Goal: Transaction & Acquisition: Purchase product/service

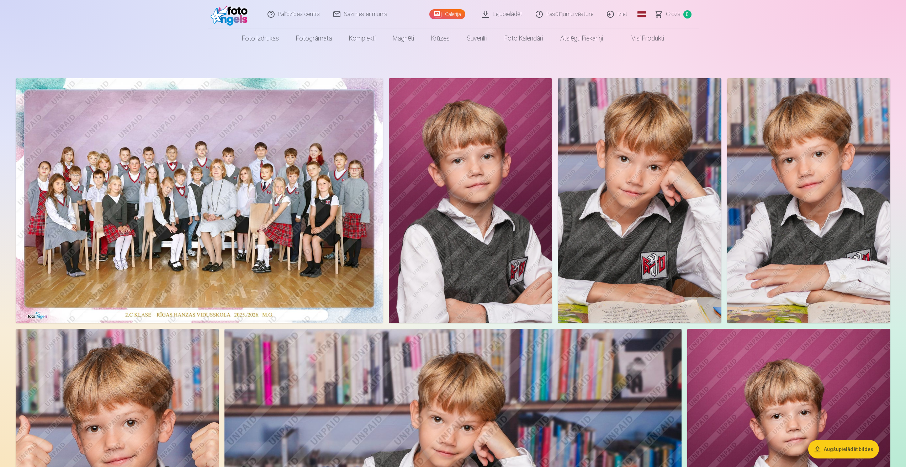
click at [646, 11] on link "Global" at bounding box center [641, 14] width 14 height 28
click at [584, 63] on link "Russian (ru)" at bounding box center [604, 65] width 83 height 14
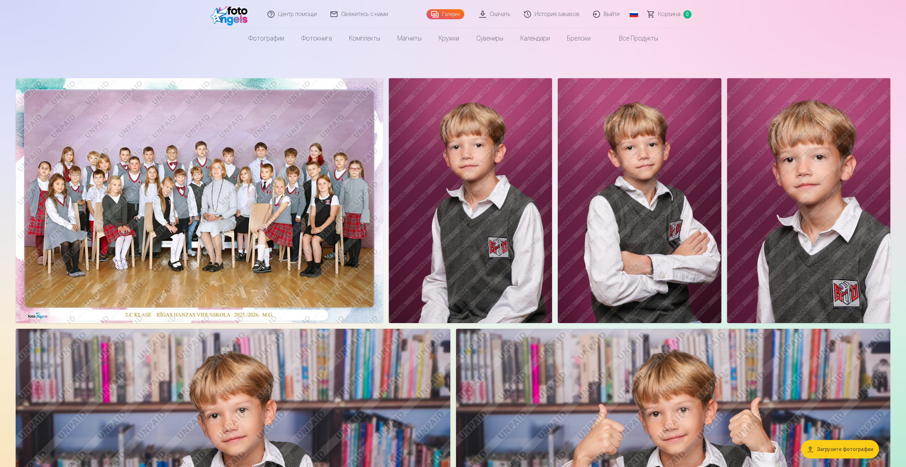
click at [256, 167] on img at bounding box center [199, 200] width 367 height 245
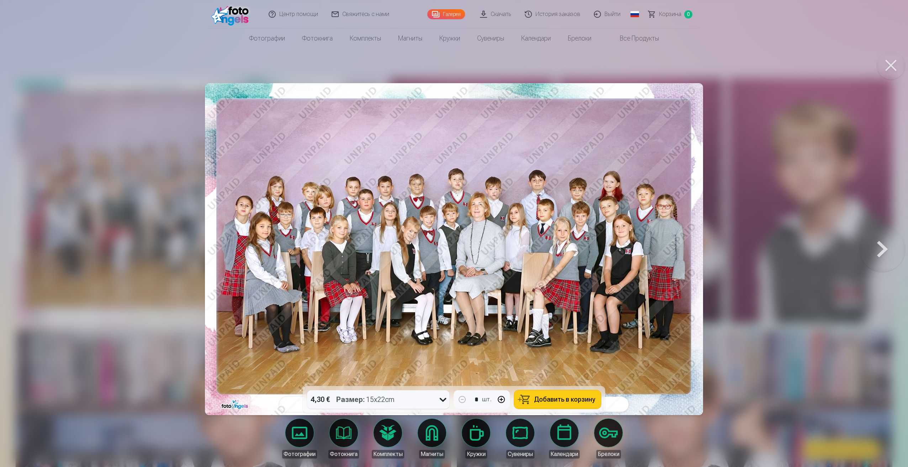
click at [548, 401] on span "Добавить в корзину" at bounding box center [564, 400] width 61 height 6
click at [874, 252] on button at bounding box center [882, 249] width 46 height 260
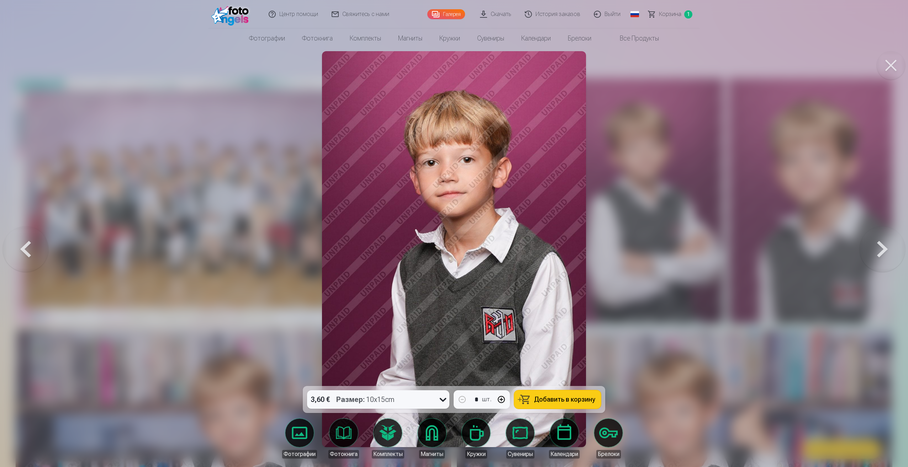
click at [874, 252] on button at bounding box center [882, 249] width 46 height 260
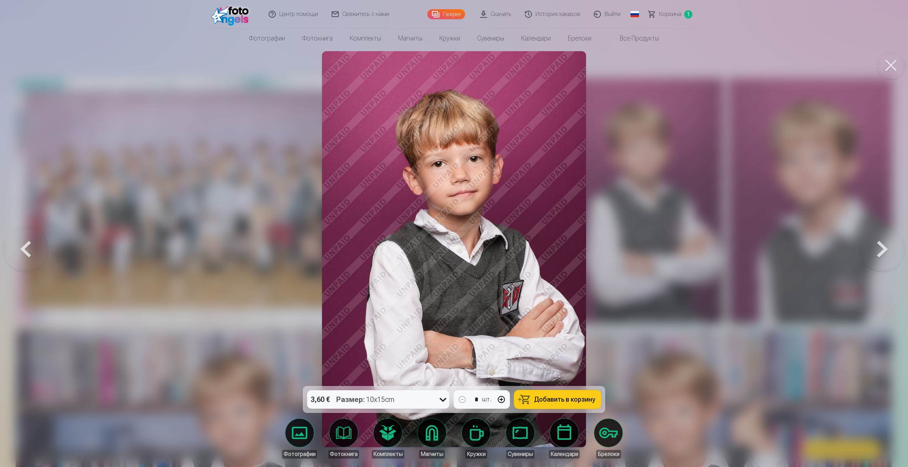
click at [874, 252] on button at bounding box center [882, 249] width 46 height 260
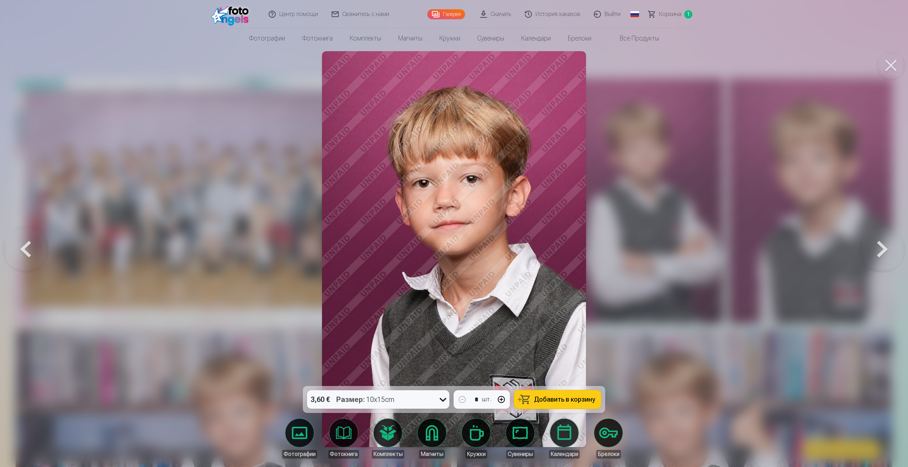
click at [874, 252] on button at bounding box center [882, 249] width 46 height 260
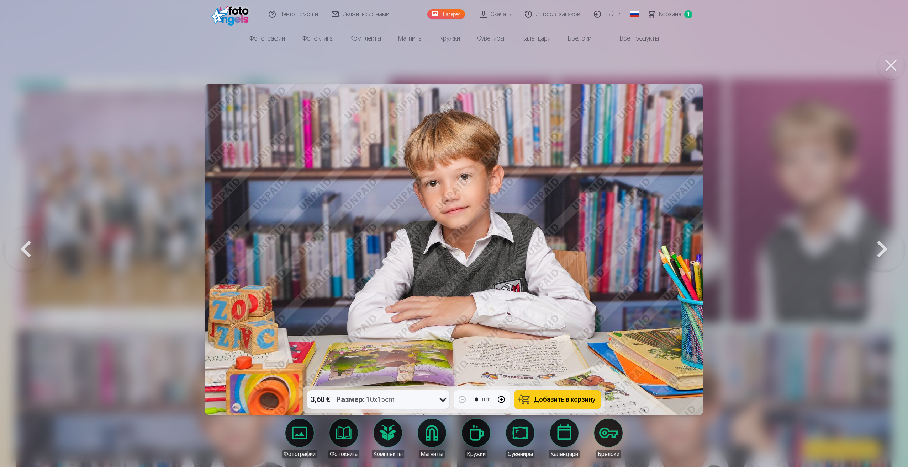
click at [525, 397] on button "Добавить в корзину" at bounding box center [557, 399] width 87 height 18
click at [884, 253] on button at bounding box center [882, 249] width 46 height 260
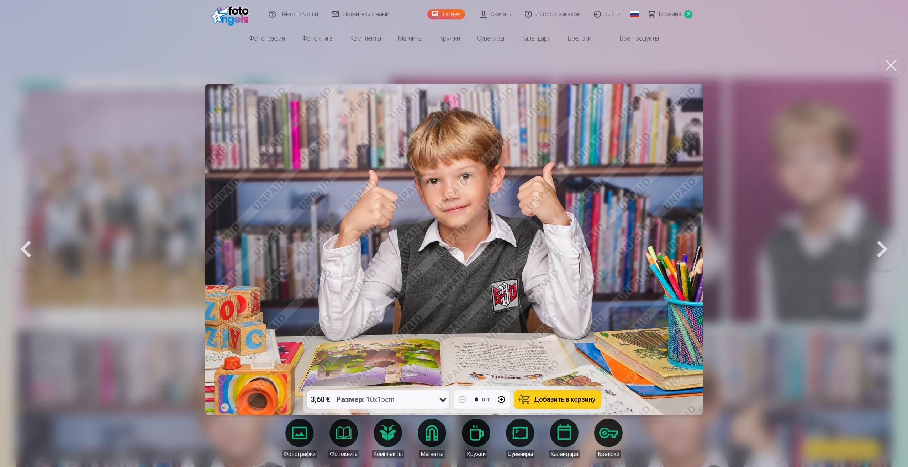
click at [566, 397] on span "Добавить в корзину" at bounding box center [564, 400] width 61 height 6
click at [873, 252] on button at bounding box center [882, 249] width 46 height 260
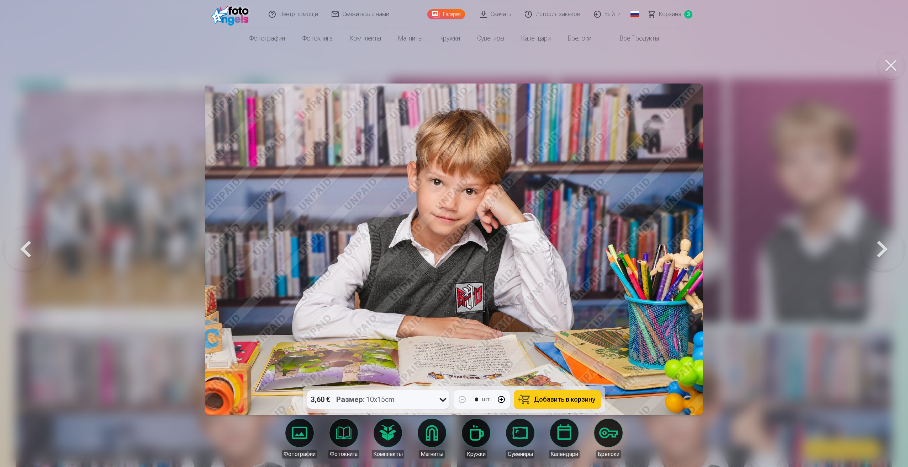
click at [873, 252] on button at bounding box center [882, 249] width 46 height 260
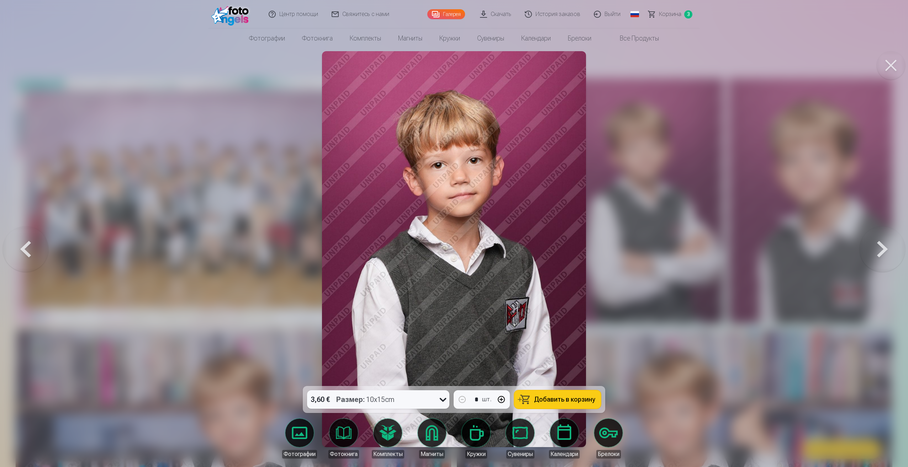
click at [873, 252] on button at bounding box center [882, 249] width 46 height 260
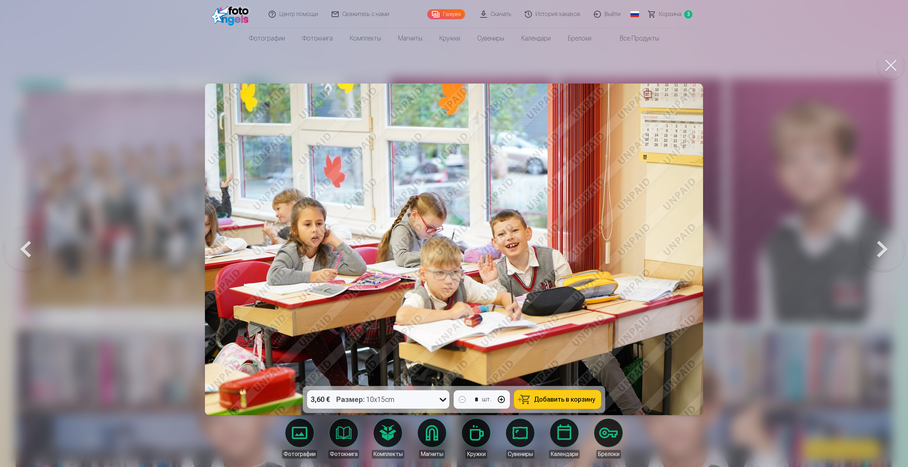
click at [873, 252] on button at bounding box center [882, 249] width 46 height 260
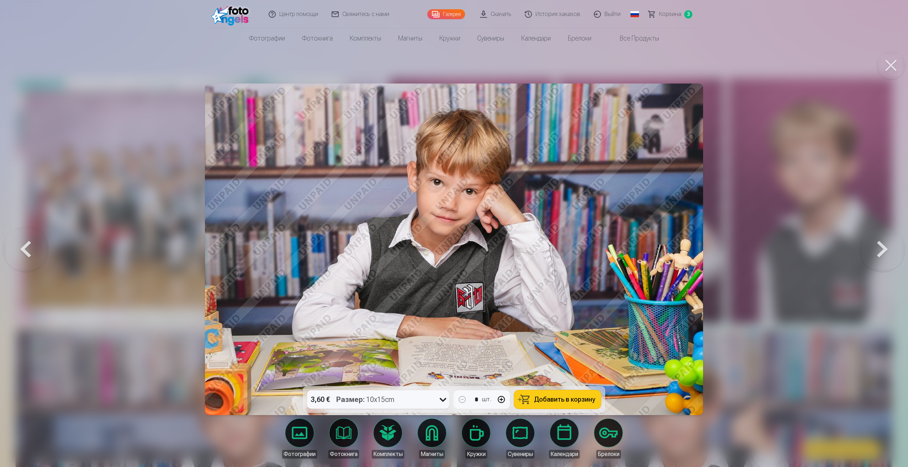
click at [873, 252] on button at bounding box center [882, 249] width 46 height 260
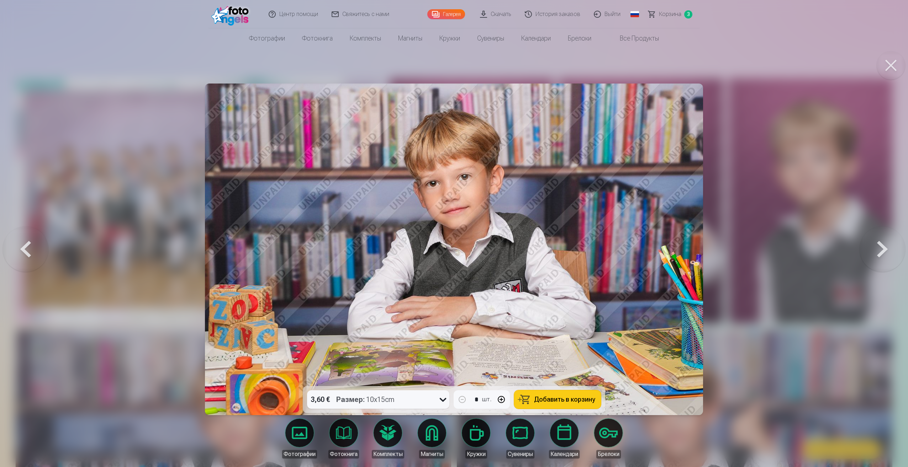
click at [873, 252] on button at bounding box center [882, 249] width 46 height 260
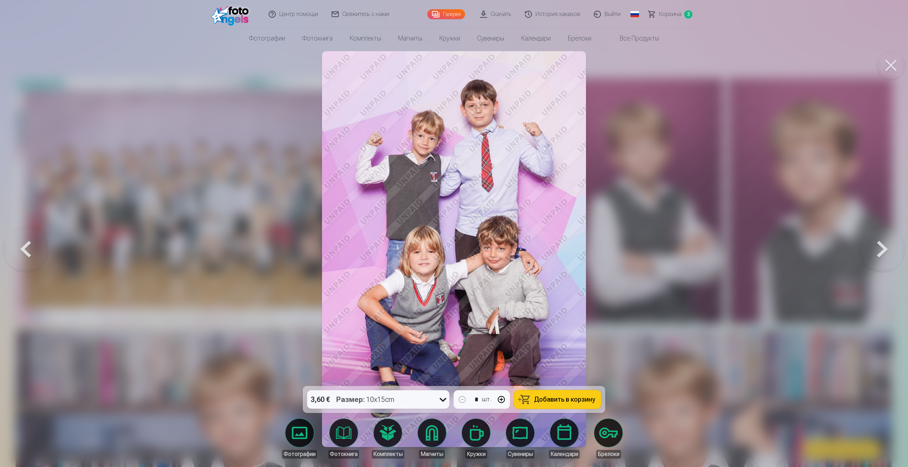
click at [589, 398] on span "Добавить в корзину" at bounding box center [564, 400] width 61 height 6
click at [879, 252] on button at bounding box center [882, 249] width 46 height 260
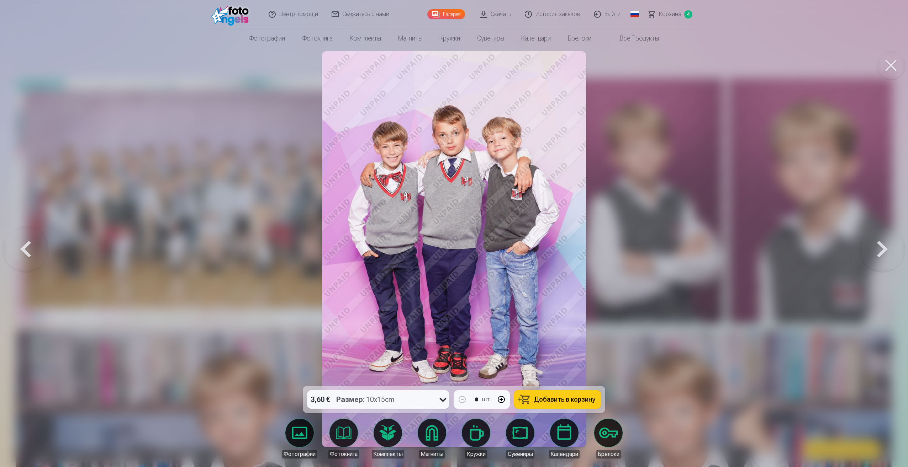
click at [571, 401] on span "Добавить в корзину" at bounding box center [564, 400] width 61 height 6
click at [874, 255] on button at bounding box center [882, 249] width 46 height 260
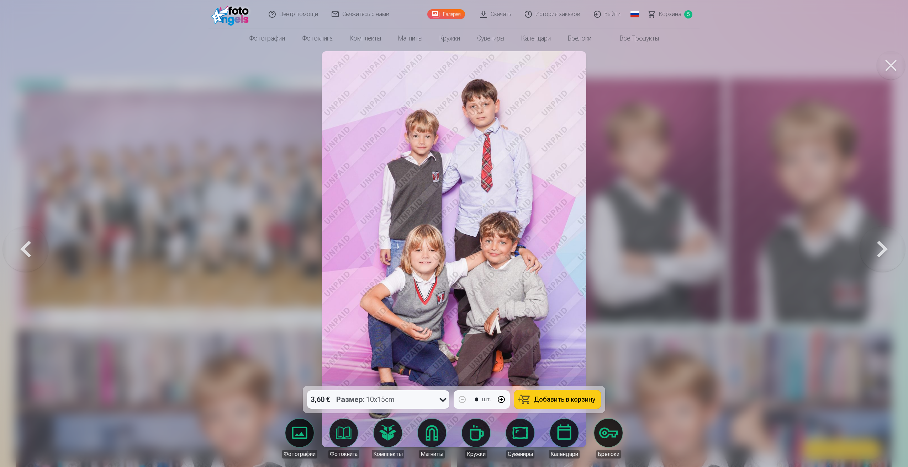
click at [558, 399] on span "Добавить в корзину" at bounding box center [564, 400] width 61 height 6
click at [885, 252] on button at bounding box center [882, 249] width 46 height 260
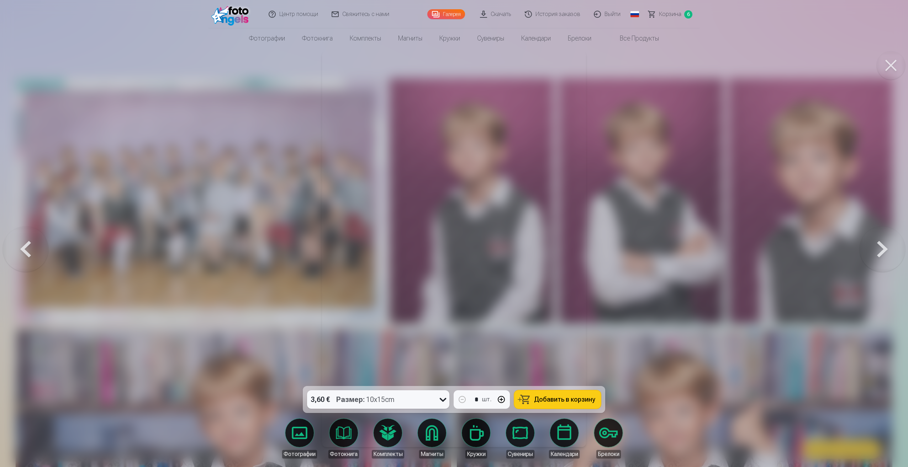
click at [885, 252] on button at bounding box center [882, 249] width 46 height 260
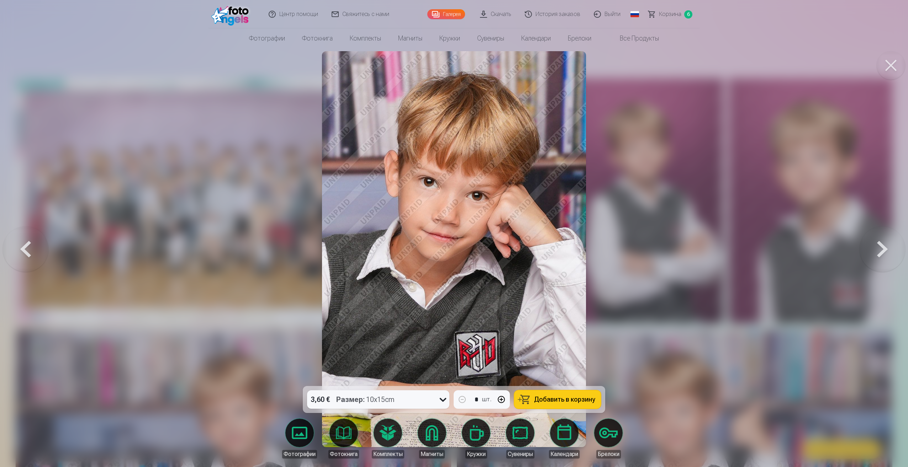
click at [885, 252] on button at bounding box center [882, 249] width 46 height 260
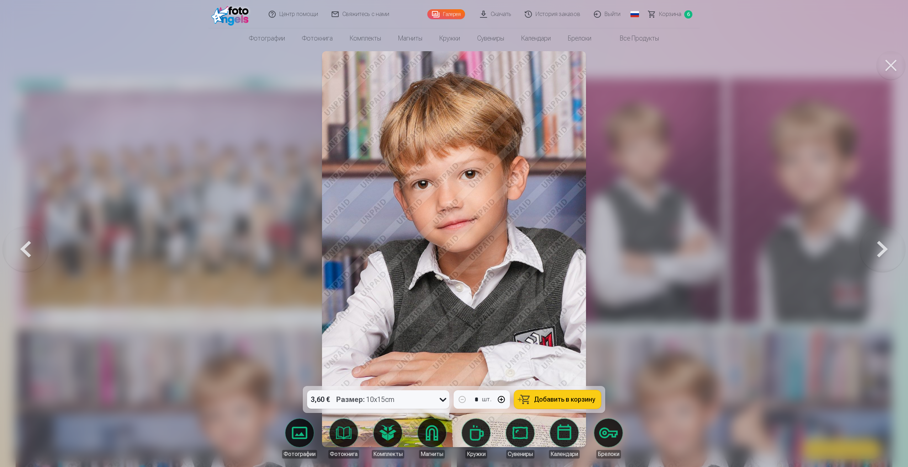
click at [885, 252] on button at bounding box center [882, 249] width 46 height 260
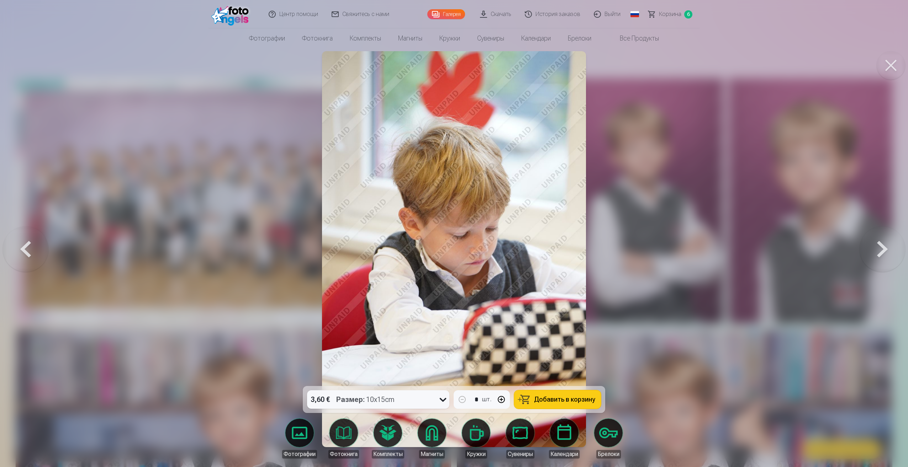
click at [885, 252] on button at bounding box center [882, 249] width 46 height 260
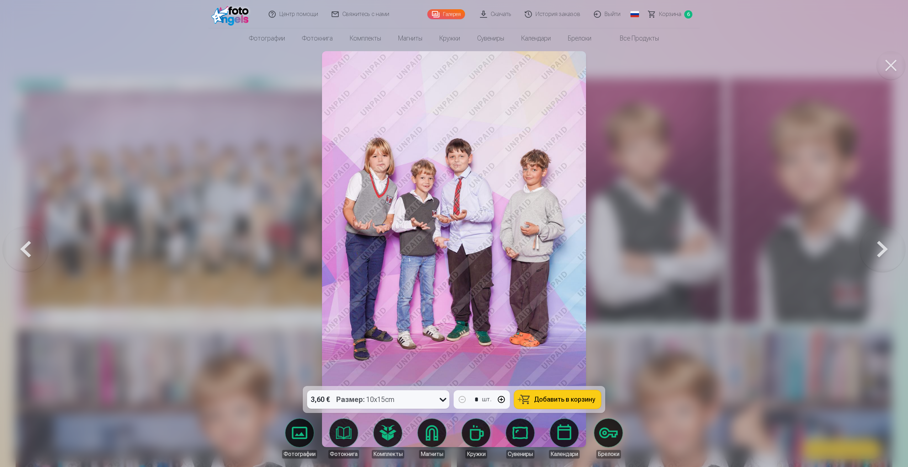
click at [555, 398] on span "Добавить в корзину" at bounding box center [564, 400] width 61 height 6
click at [876, 257] on button at bounding box center [882, 249] width 46 height 260
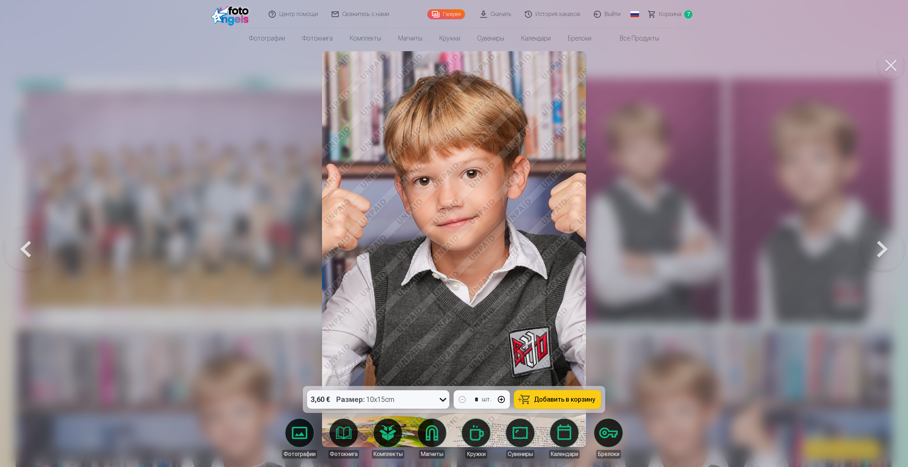
click at [876, 257] on button at bounding box center [882, 249] width 46 height 260
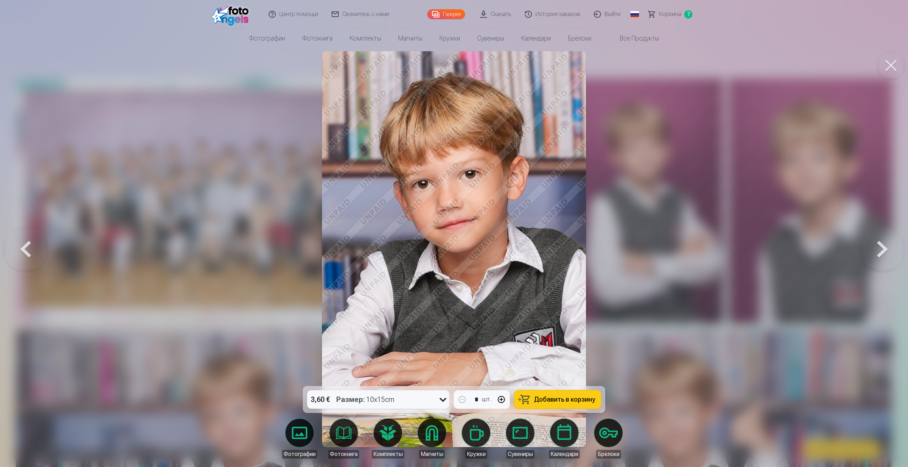
click at [876, 257] on button at bounding box center [882, 249] width 46 height 260
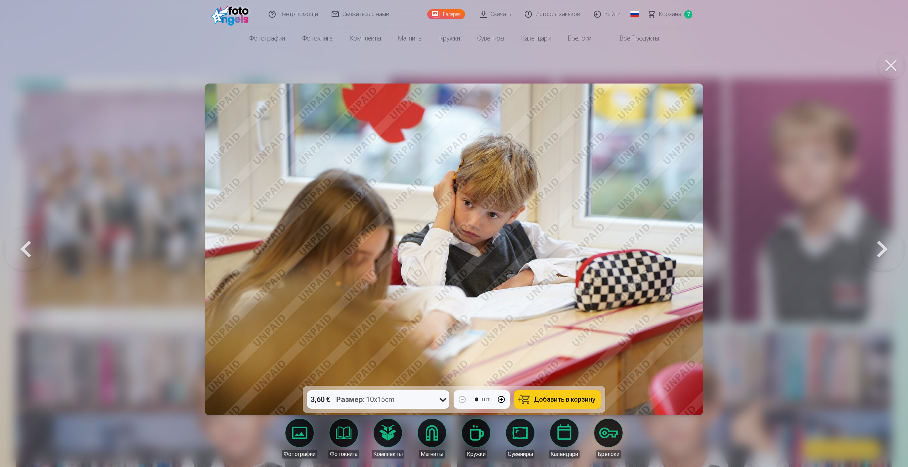
click at [876, 257] on button at bounding box center [882, 249] width 46 height 260
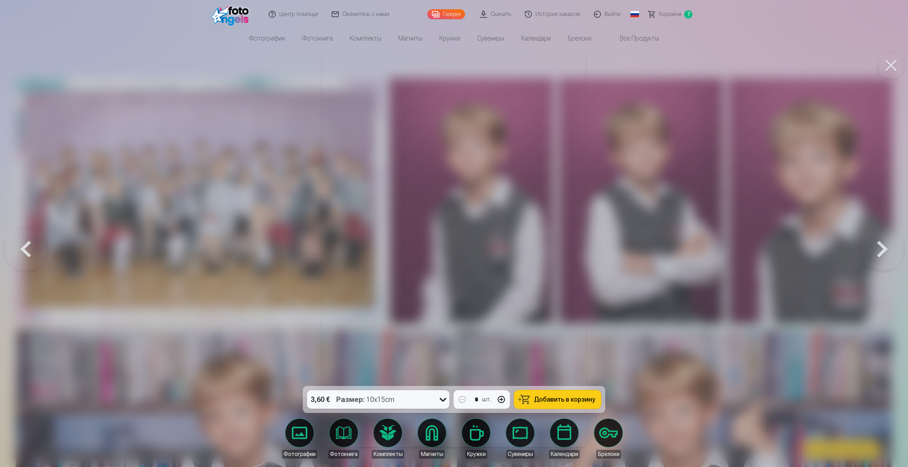
click at [876, 257] on button at bounding box center [882, 249] width 46 height 260
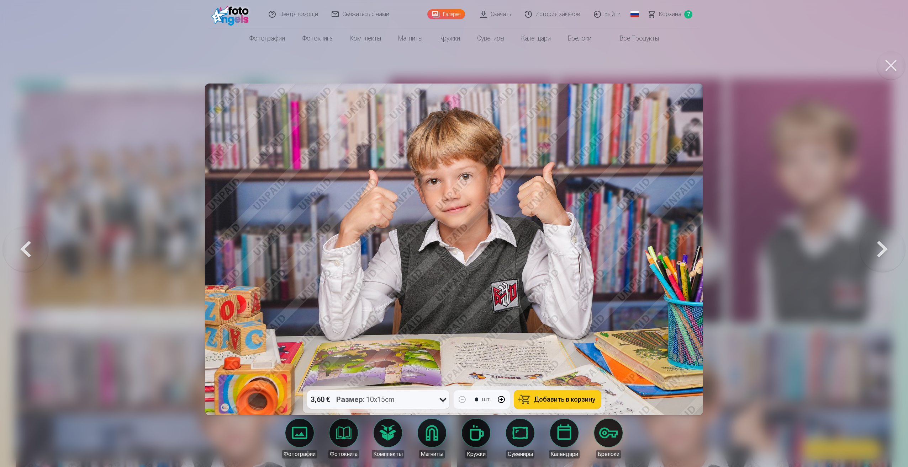
click at [756, 53] on div at bounding box center [454, 233] width 908 height 467
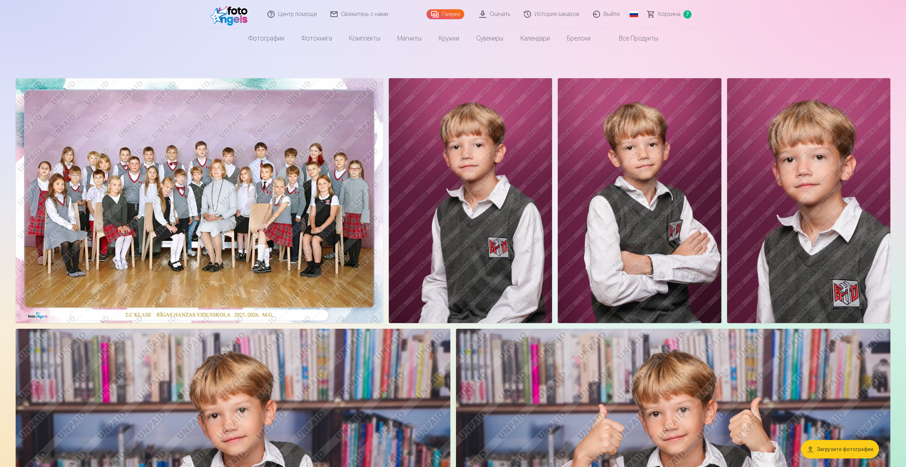
click at [667, 6] on link "Корзина 7" at bounding box center [670, 14] width 58 height 28
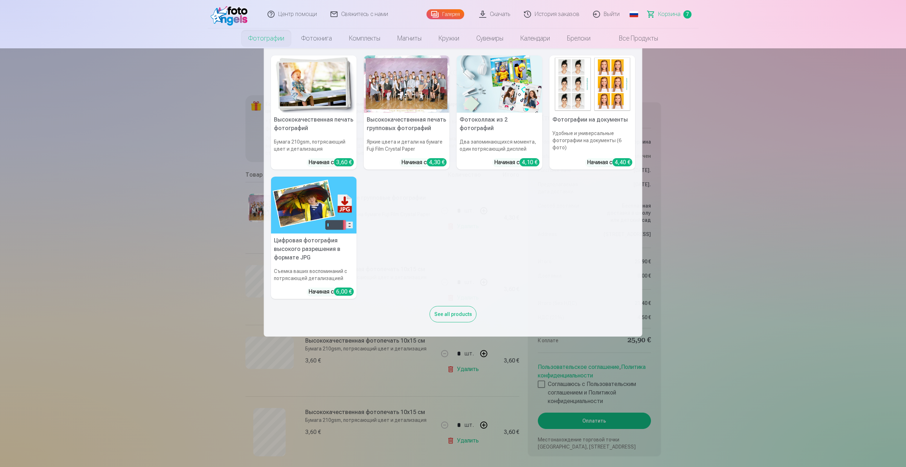
click at [264, 42] on link "Фотографии" at bounding box center [266, 38] width 53 height 20
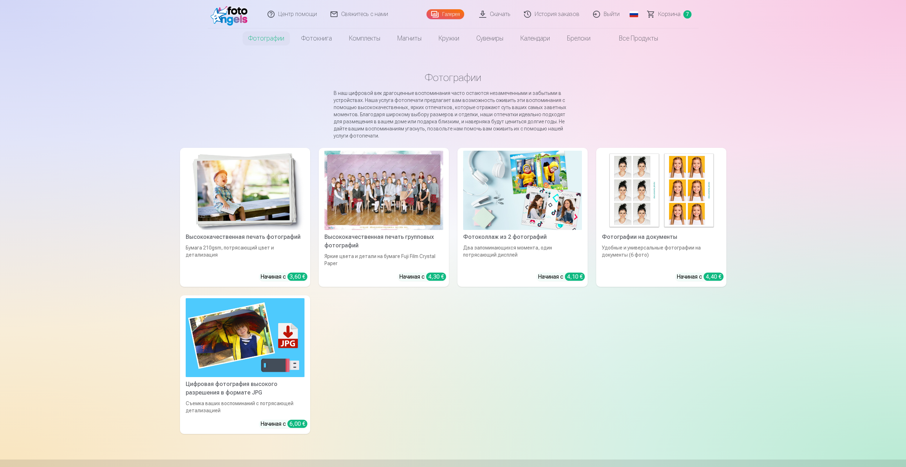
click at [453, 15] on link "Галерея" at bounding box center [445, 14] width 38 height 10
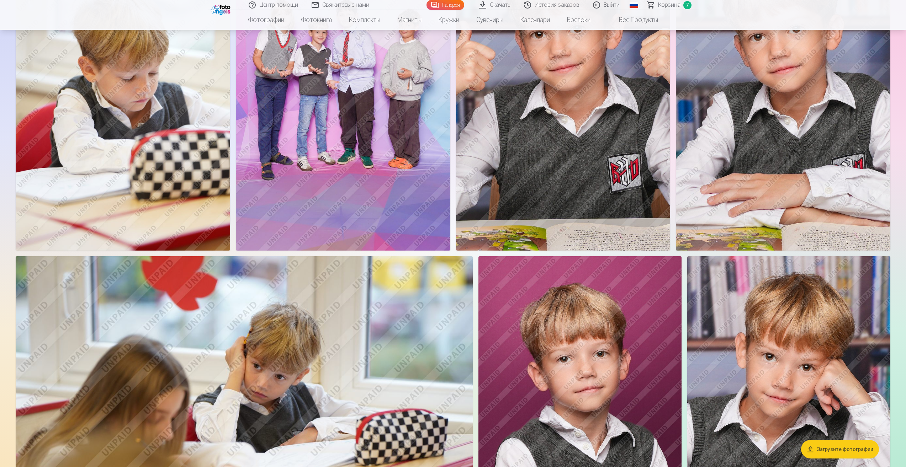
scroll to position [1280, 0]
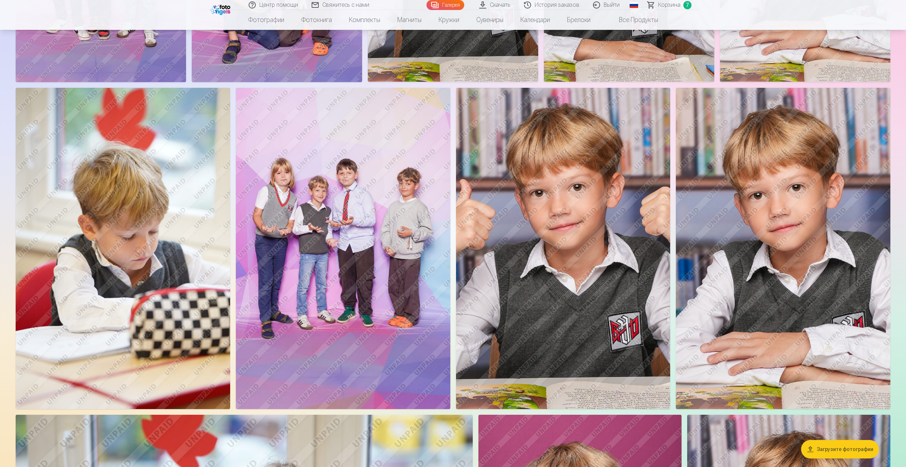
click at [587, 272] on img at bounding box center [563, 248] width 214 height 321
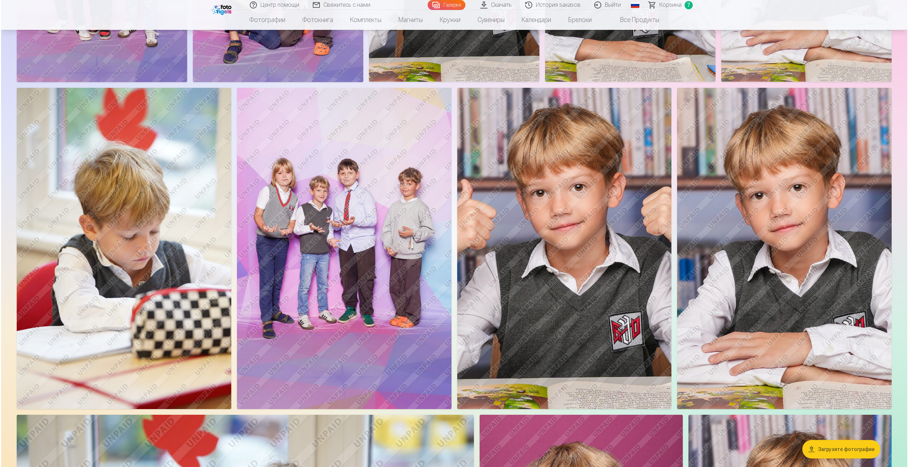
scroll to position [1282, 0]
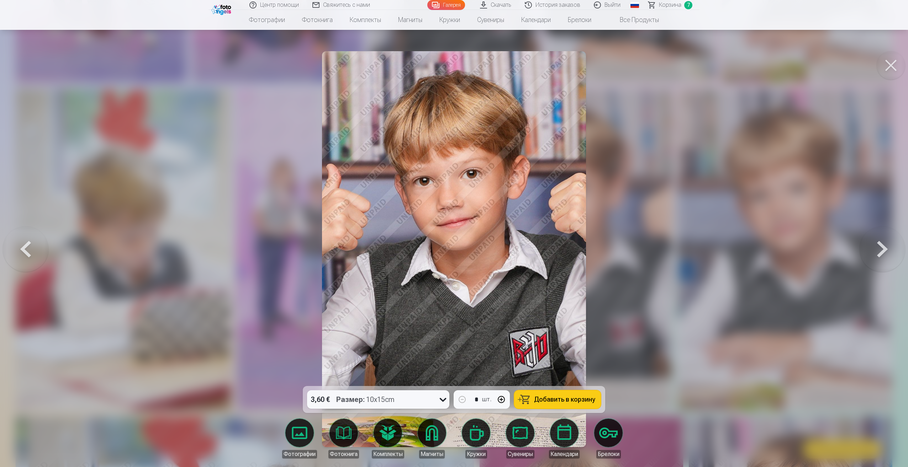
click at [794, 274] on div at bounding box center [454, 233] width 908 height 467
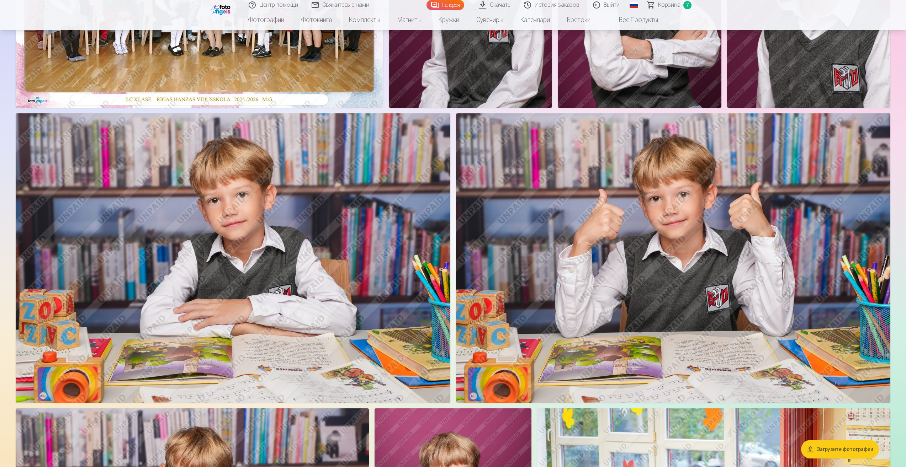
scroll to position [213, 0]
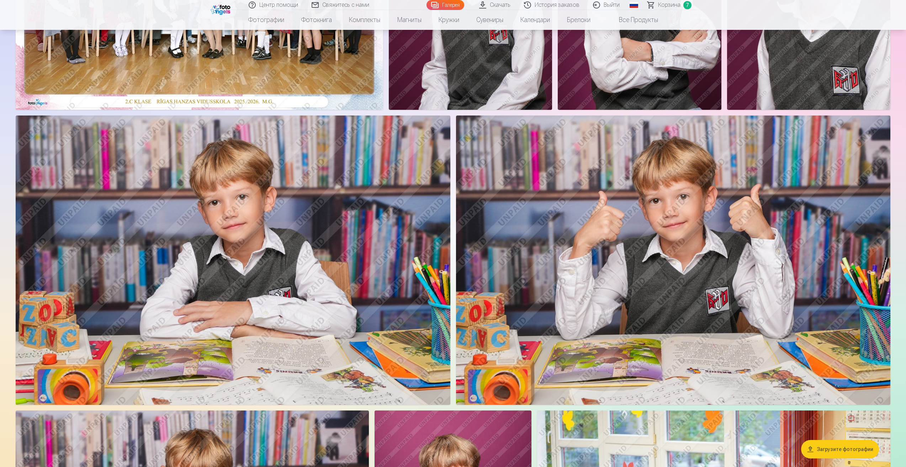
click at [678, 233] on img at bounding box center [673, 260] width 435 height 289
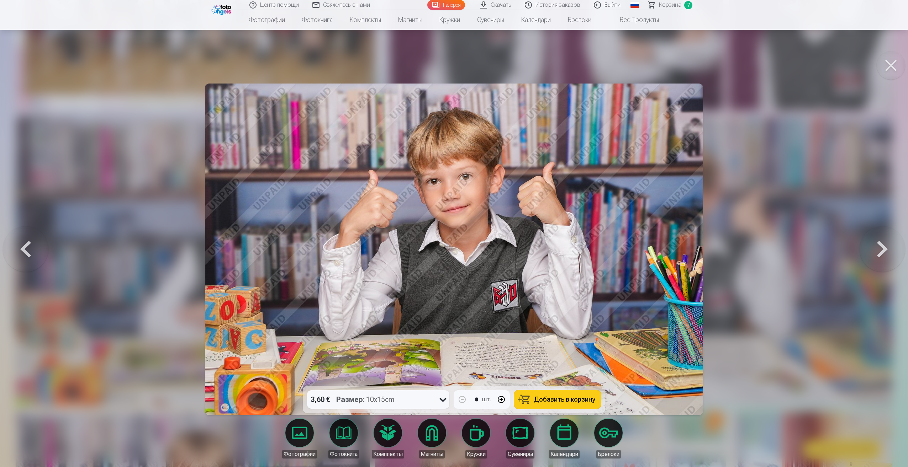
click at [568, 402] on span "Добавить в корзину" at bounding box center [564, 400] width 61 height 6
click at [885, 64] on button at bounding box center [890, 65] width 28 height 28
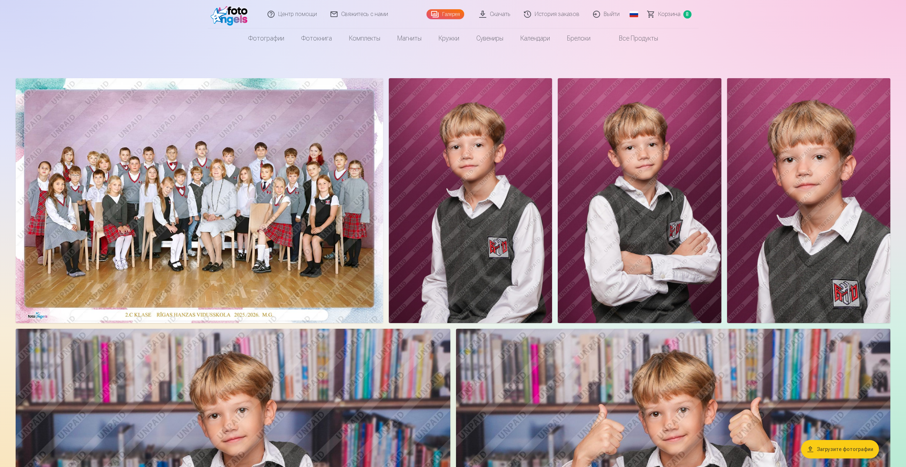
click at [846, 180] on img at bounding box center [808, 200] width 163 height 245
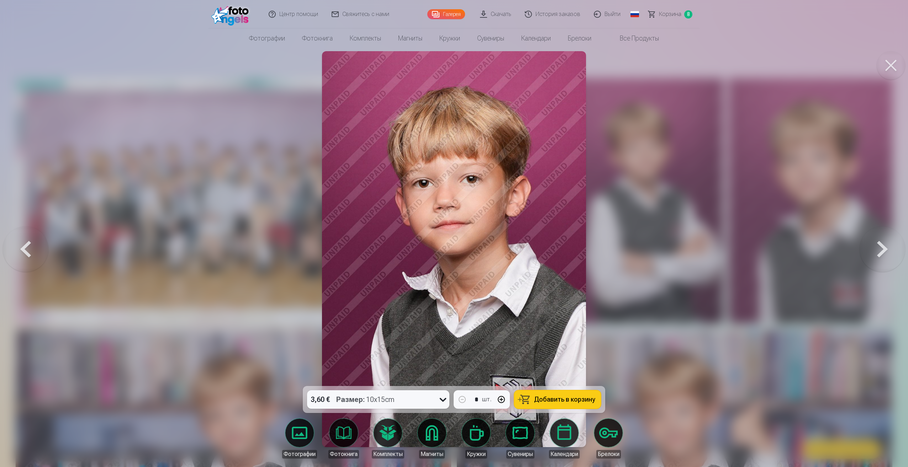
click at [568, 397] on span "Добавить в корзину" at bounding box center [564, 400] width 61 height 6
click at [880, 72] on button at bounding box center [890, 65] width 28 height 28
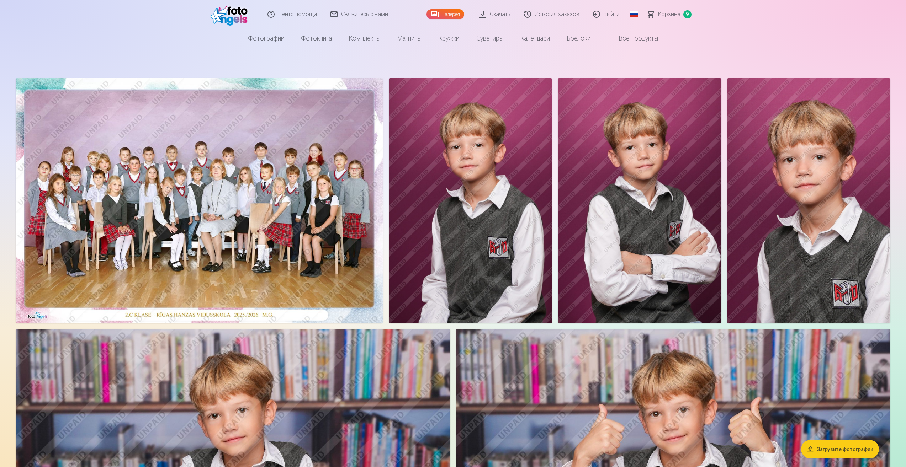
click at [668, 15] on span "Корзина" at bounding box center [669, 14] width 22 height 9
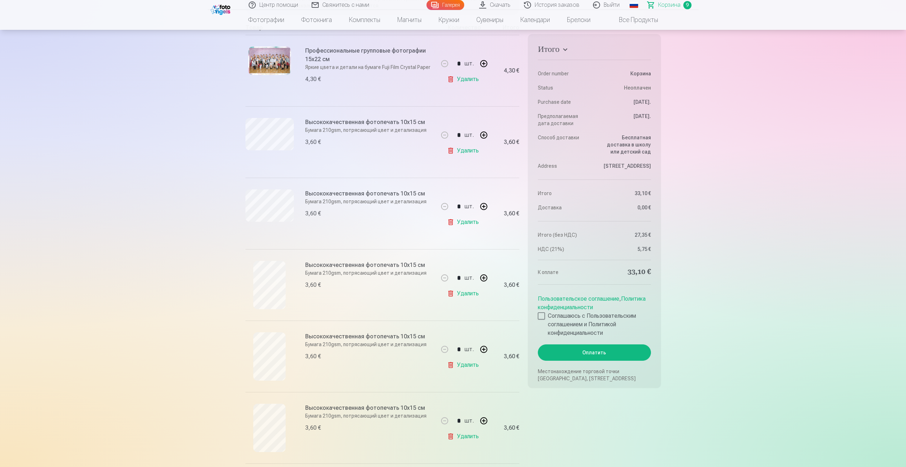
scroll to position [142, 0]
click at [464, 149] on link "Удалить" at bounding box center [464, 149] width 34 height 14
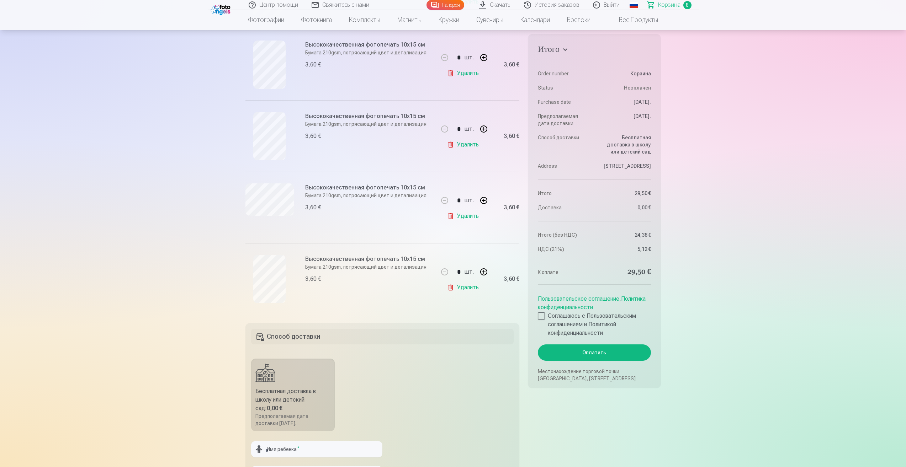
scroll to position [498, 0]
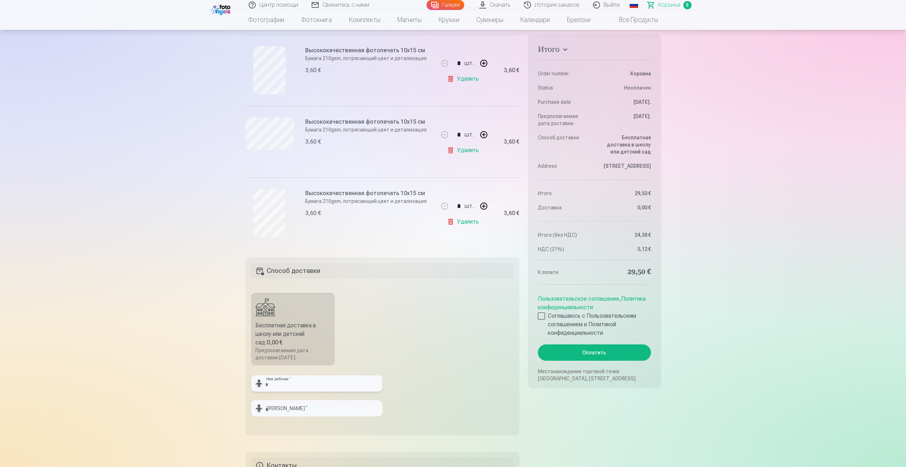
click at [305, 385] on input "text" at bounding box center [316, 384] width 131 height 16
type input "*"
type input "********"
click at [285, 414] on input "text" at bounding box center [316, 408] width 131 height 16
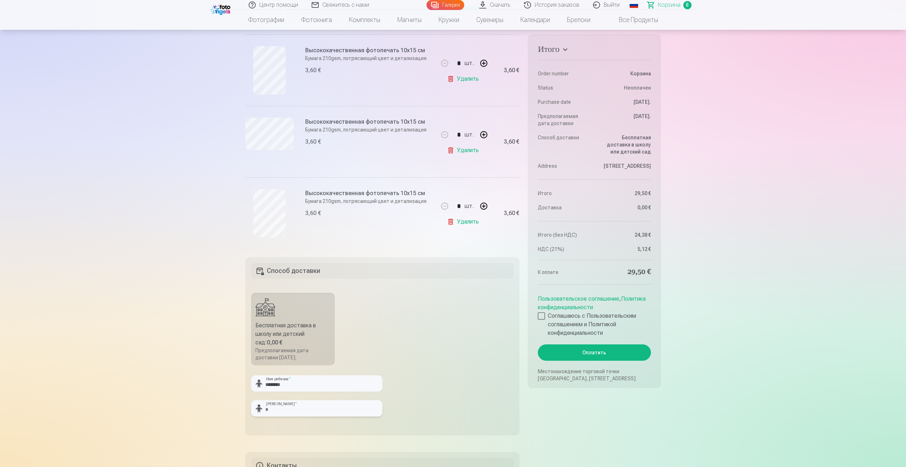
type input "*******"
drag, startPoint x: 294, startPoint y: 412, endPoint x: 166, endPoint y: 398, distance: 128.8
click at [294, 410] on input "text" at bounding box center [316, 408] width 131 height 16
type input "*********"
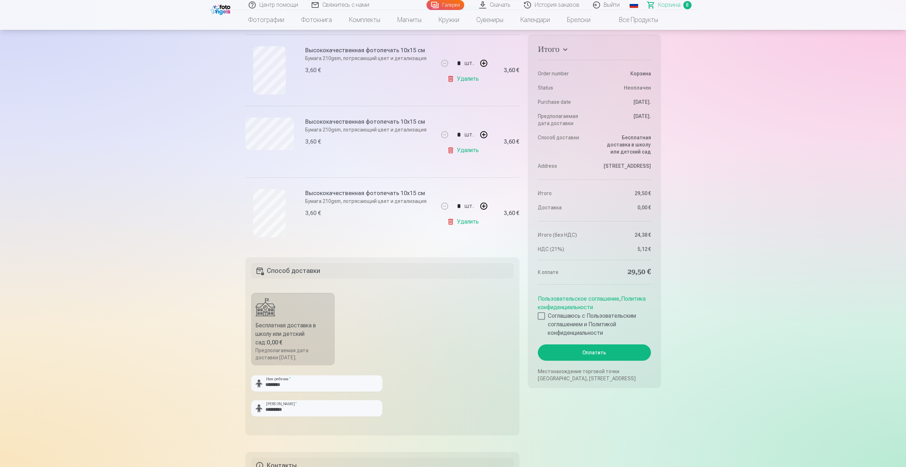
click at [433, 427] on fieldset "Способ доставки Бесплатная доставка в школу или детский сад : 0,00 € Предполага…" at bounding box center [382, 346] width 274 height 178
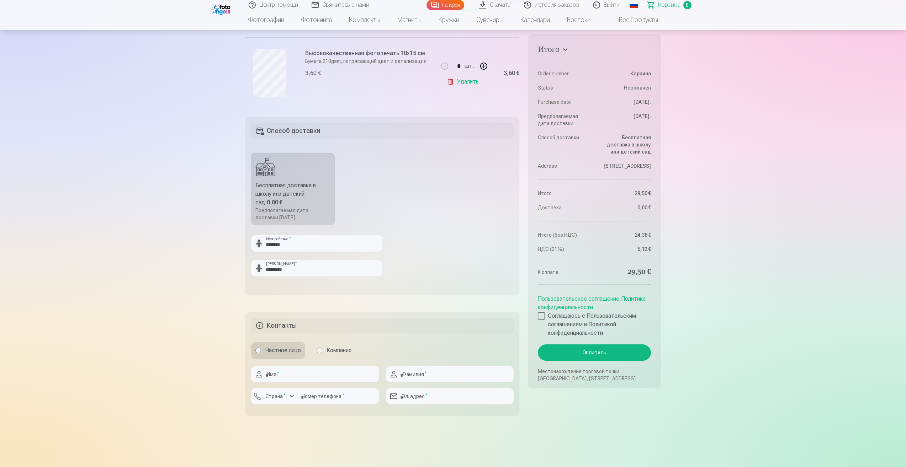
scroll to position [640, 0]
click at [305, 377] on input "text" at bounding box center [315, 372] width 128 height 16
type input "******"
type input "********"
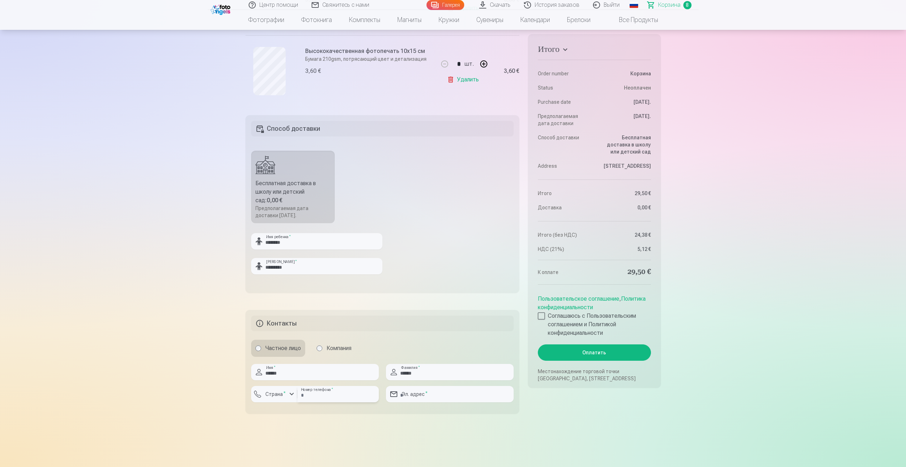
type input "**********"
click at [541, 320] on div at bounding box center [541, 316] width 7 height 7
drag, startPoint x: 627, startPoint y: 279, endPoint x: 645, endPoint y: 277, distance: 18.3
click at [645, 277] on dd "29,50 €" at bounding box center [624, 272] width 53 height 10
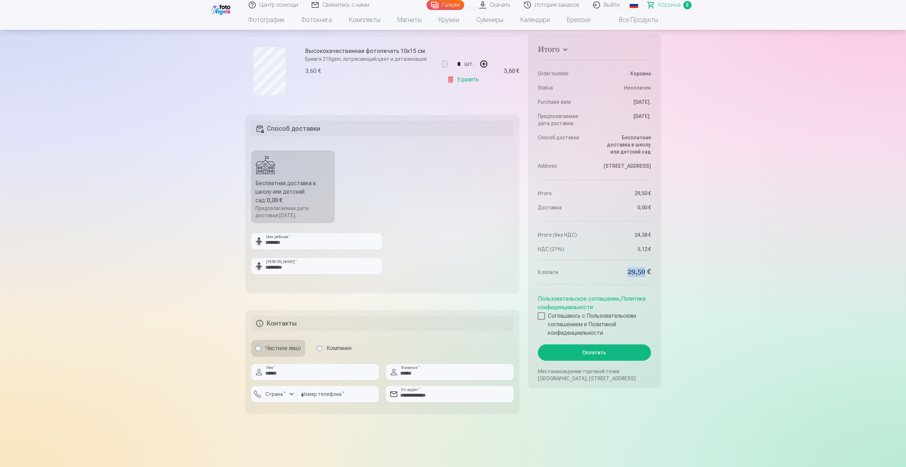
copy dd "29,50"
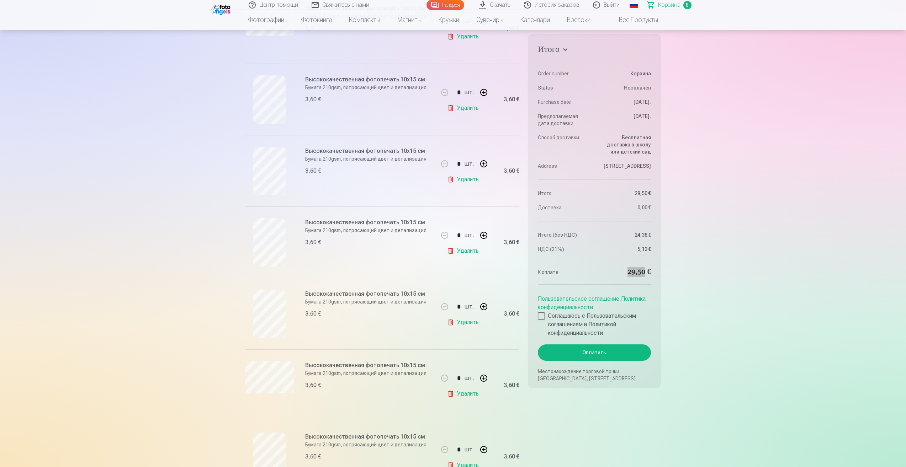
scroll to position [284, 0]
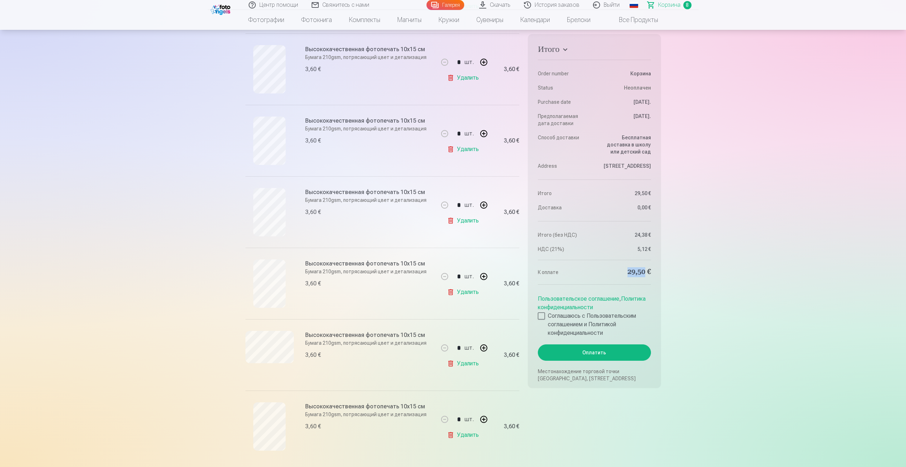
click at [468, 365] on link "Удалить" at bounding box center [464, 364] width 34 height 14
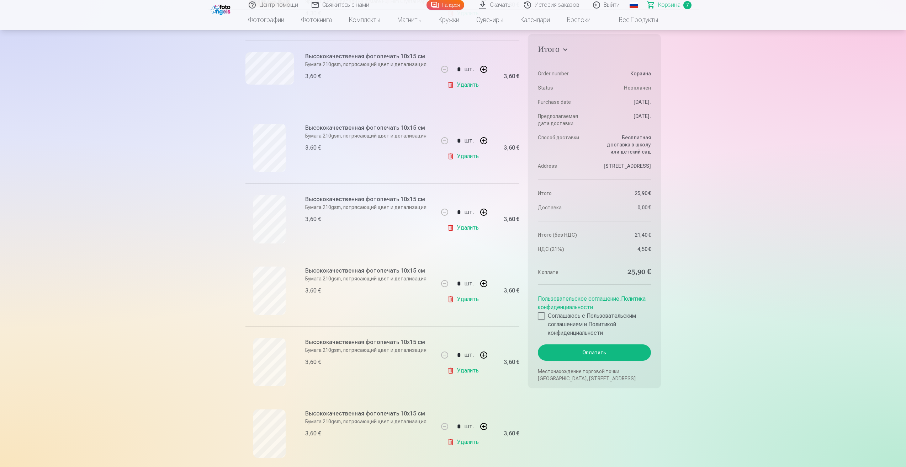
scroll to position [213, 0]
drag, startPoint x: 486, startPoint y: 284, endPoint x: 470, endPoint y: 304, distance: 24.8
click at [471, 304] on div "* шт. Удалить" at bounding box center [463, 290] width 53 height 71
click at [465, 297] on link "Удалить" at bounding box center [464, 299] width 34 height 14
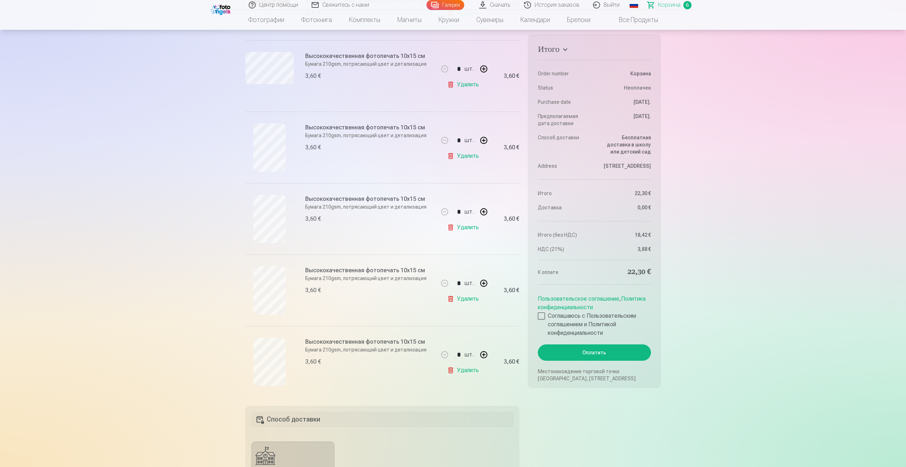
scroll to position [0, 0]
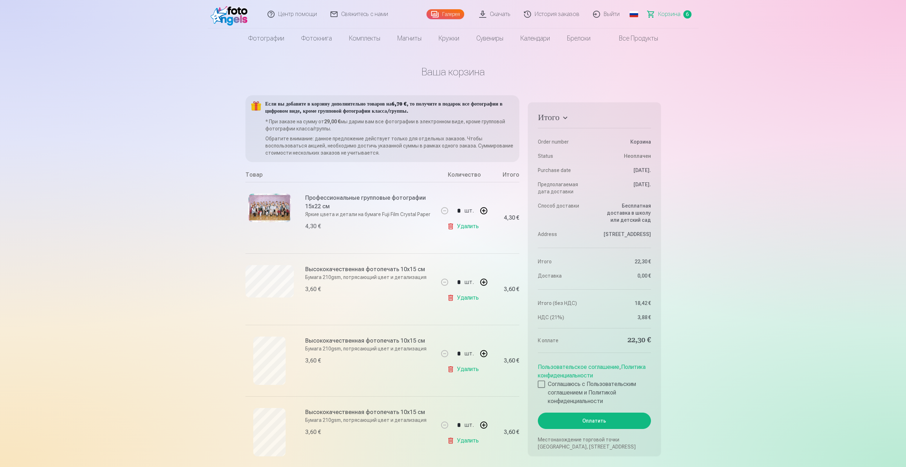
click at [449, 12] on link "Галерея" at bounding box center [445, 14] width 38 height 10
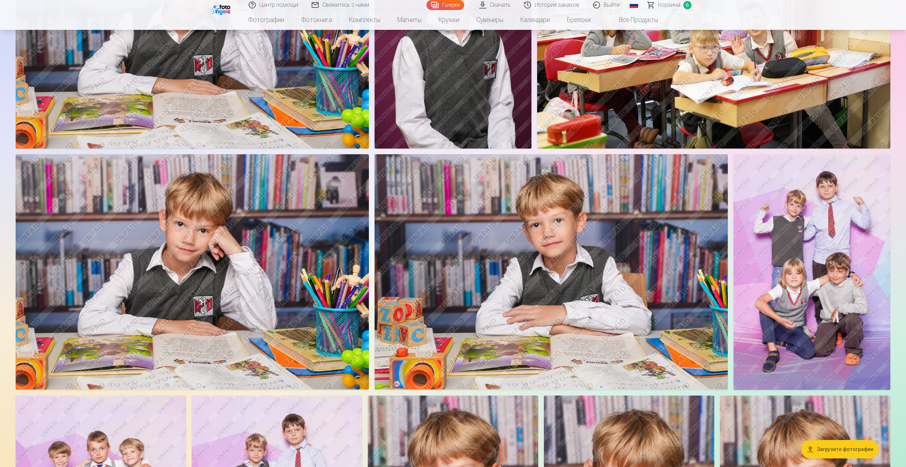
scroll to position [711, 0]
click at [243, 294] on img at bounding box center [192, 271] width 353 height 235
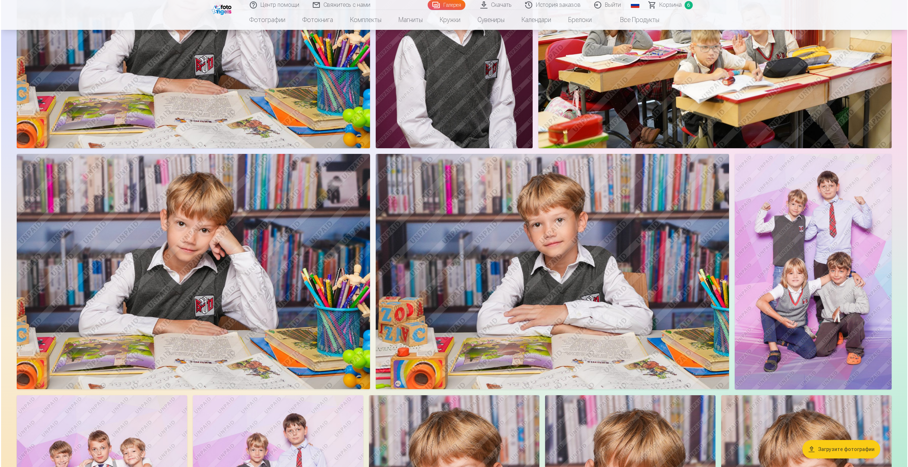
scroll to position [712, 0]
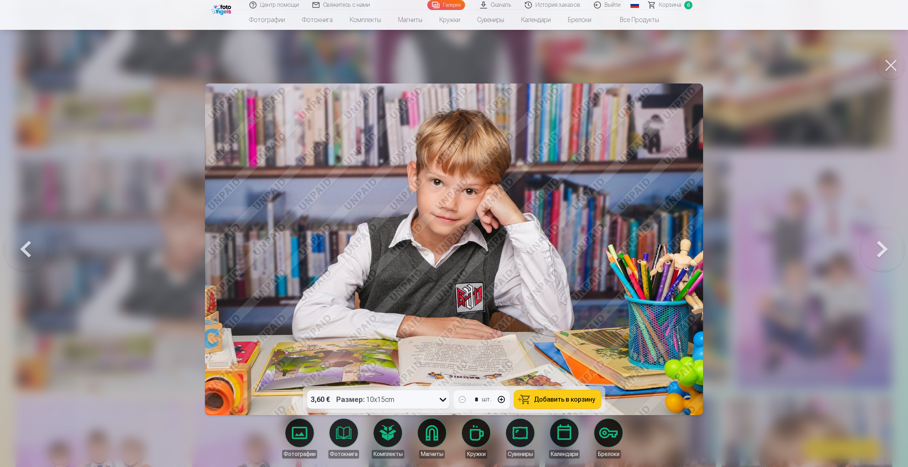
click at [532, 396] on button "Добавить в корзину" at bounding box center [557, 399] width 87 height 18
drag, startPoint x: 896, startPoint y: 62, endPoint x: 872, endPoint y: 124, distance: 66.7
click at [896, 62] on button at bounding box center [890, 65] width 28 height 28
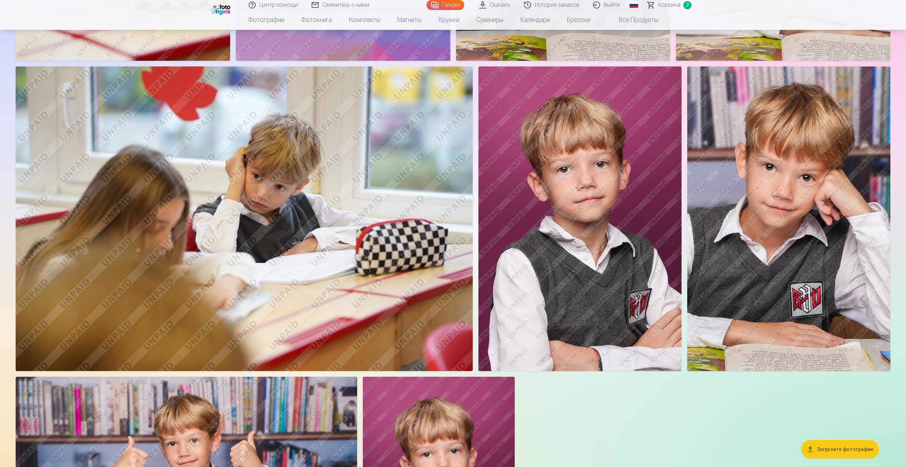
scroll to position [1636, 0]
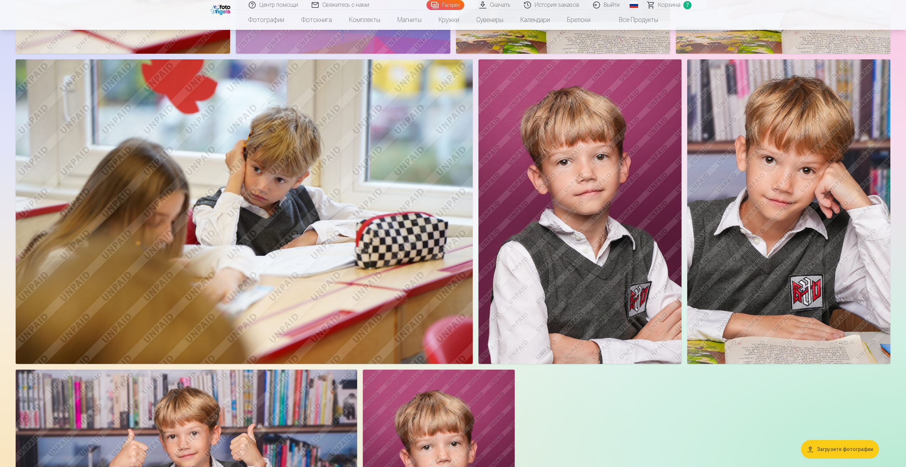
click at [821, 299] on img at bounding box center [788, 211] width 203 height 305
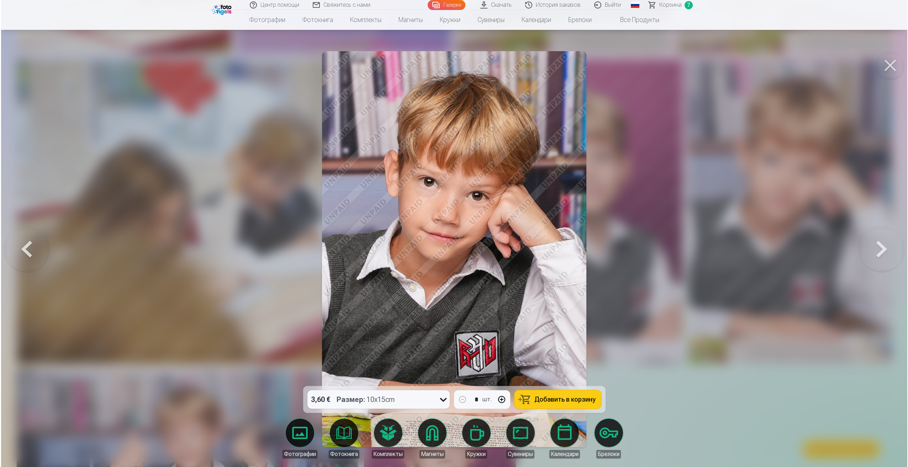
scroll to position [1638, 0]
click at [568, 392] on button "Добавить в корзину" at bounding box center [557, 399] width 87 height 18
click at [690, 5] on span "8" at bounding box center [688, 5] width 8 height 8
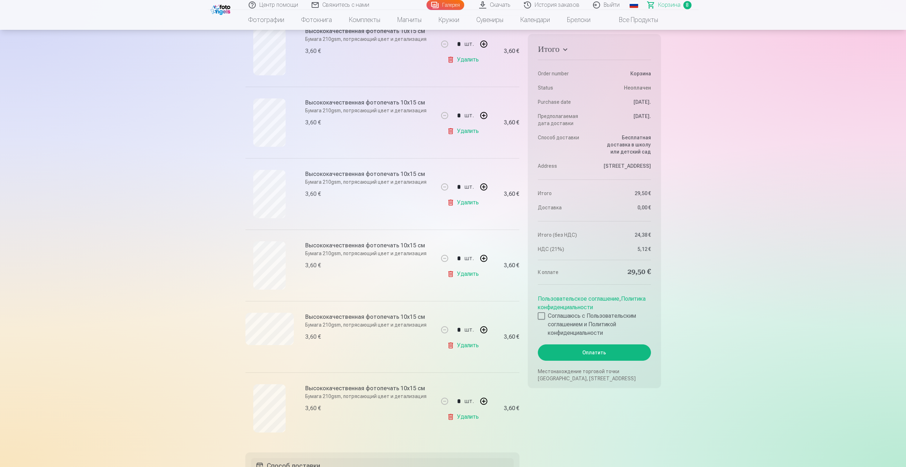
scroll to position [356, 0]
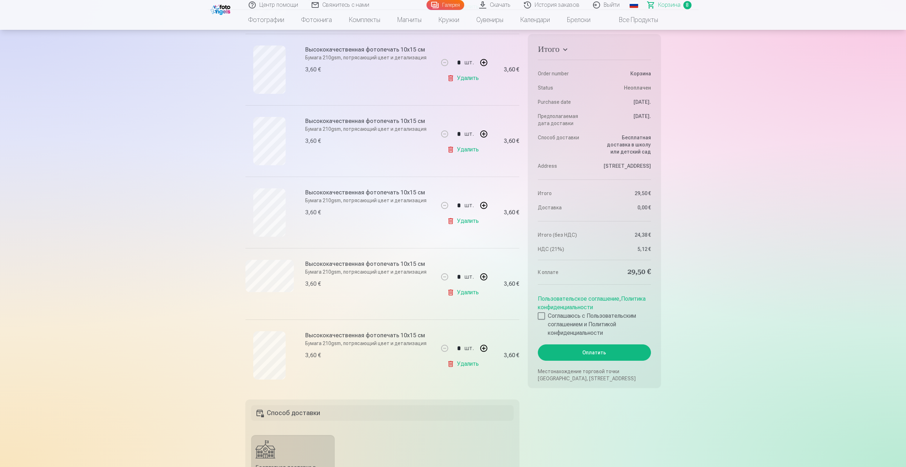
click at [472, 363] on link "Удалить" at bounding box center [464, 364] width 34 height 14
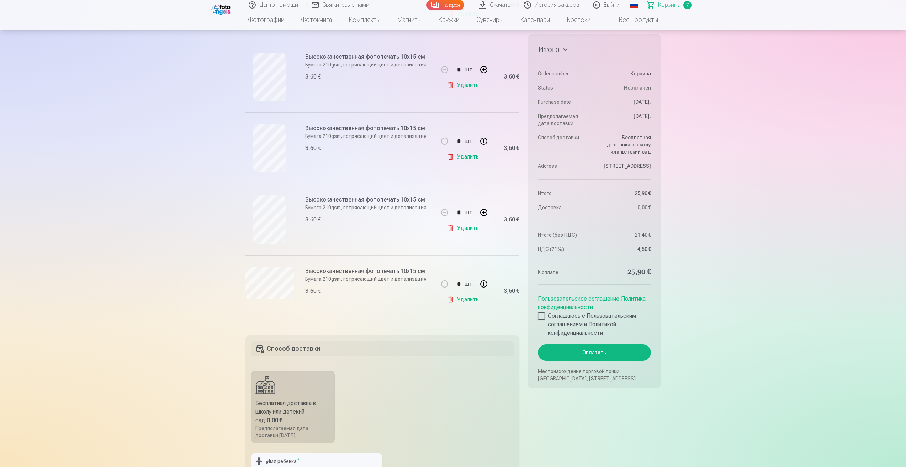
click at [447, 7] on link "Галерея" at bounding box center [445, 5] width 38 height 10
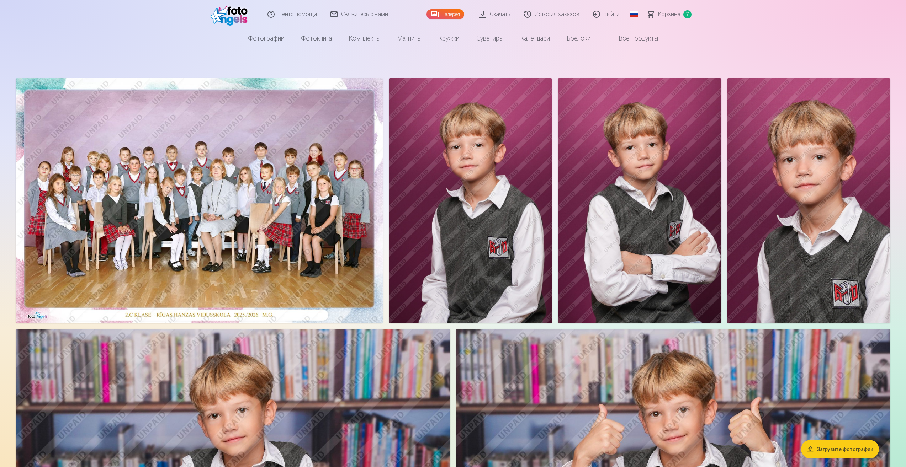
click at [814, 198] on img at bounding box center [808, 200] width 163 height 245
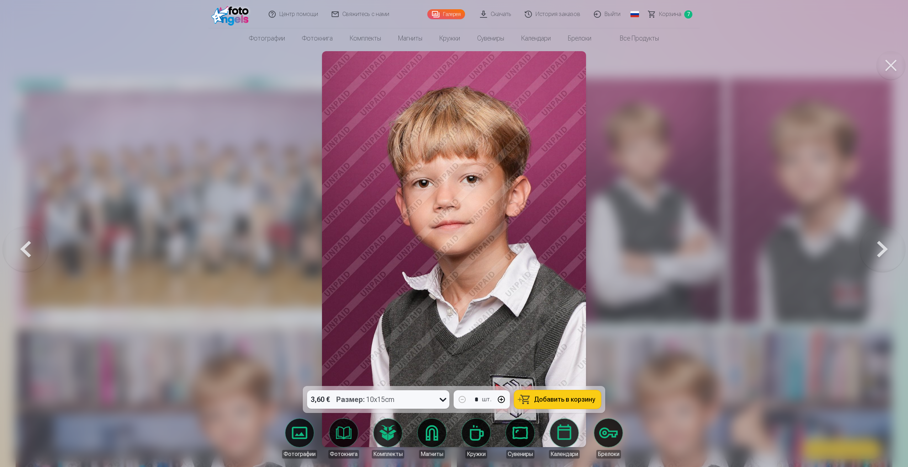
click at [554, 402] on span "Добавить в корзину" at bounding box center [564, 400] width 61 height 6
click at [674, 13] on span "Корзина" at bounding box center [670, 14] width 22 height 9
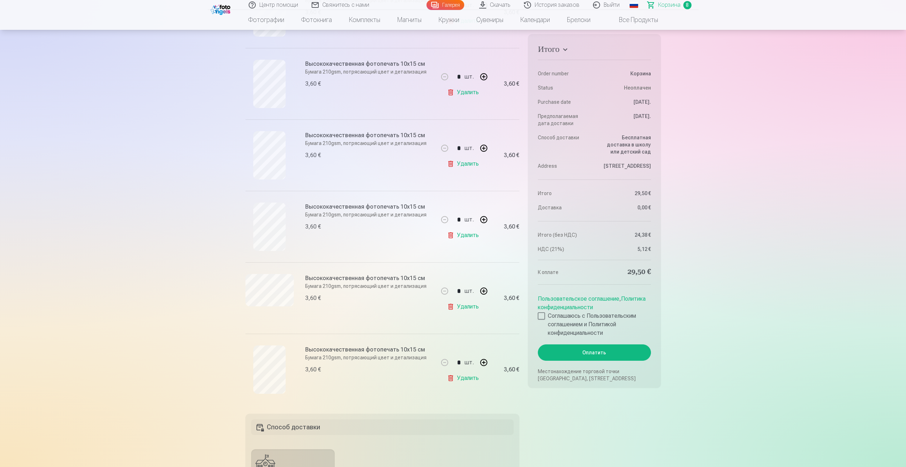
scroll to position [356, 0]
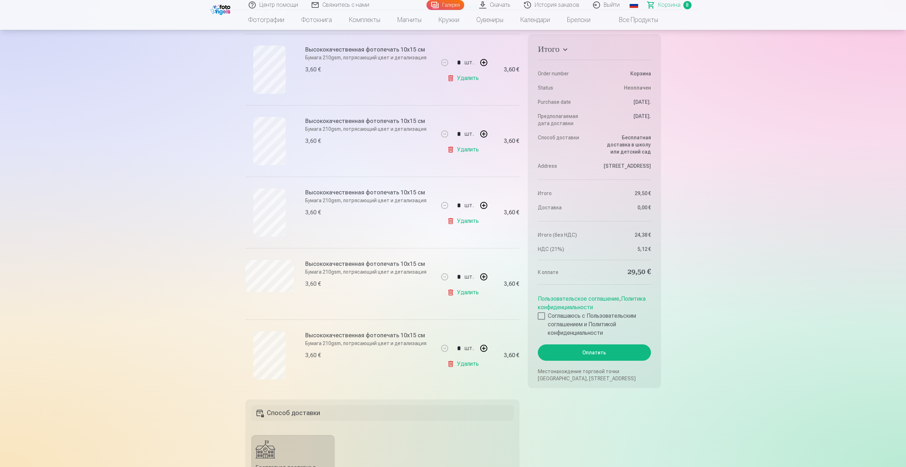
click at [460, 364] on link "Удалить" at bounding box center [464, 364] width 34 height 14
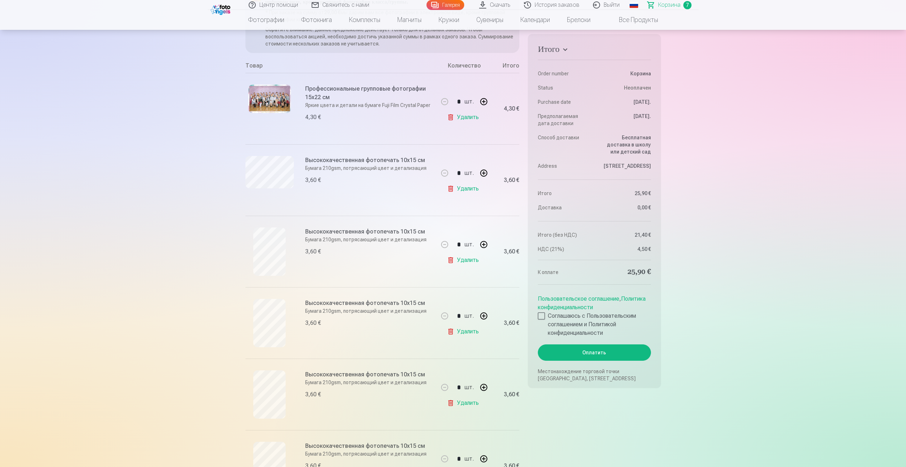
scroll to position [0, 0]
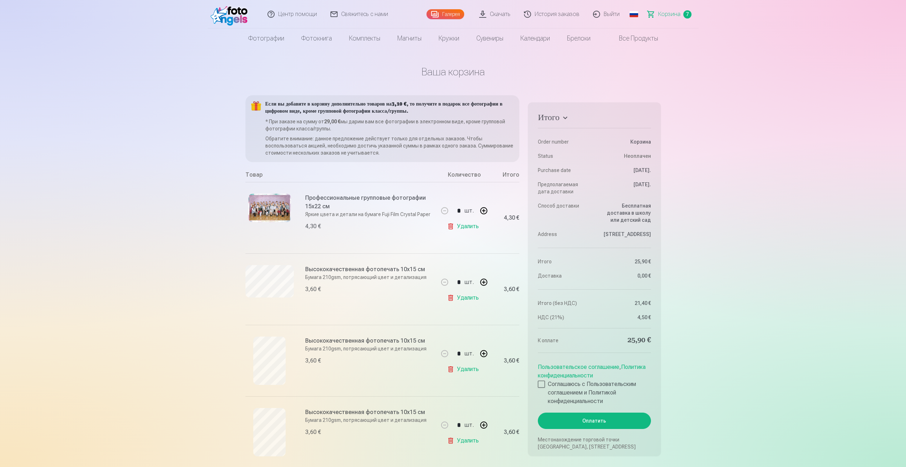
click at [457, 16] on link "Галерея" at bounding box center [445, 14] width 38 height 10
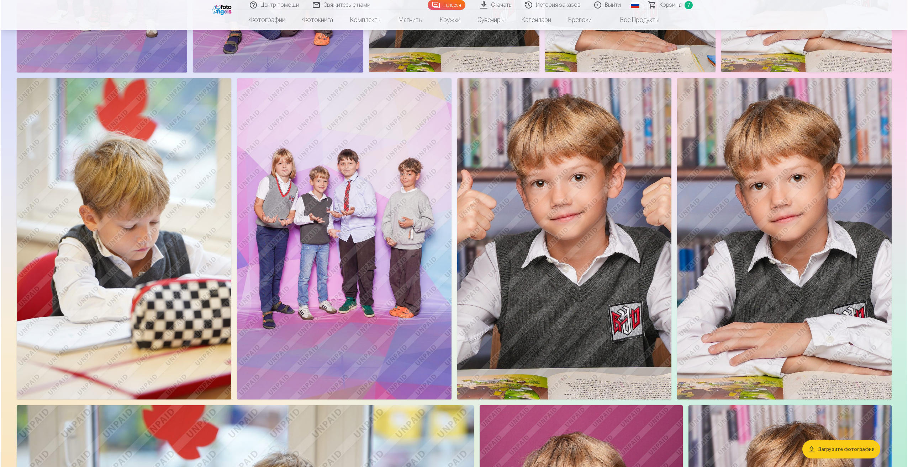
scroll to position [1458, 0]
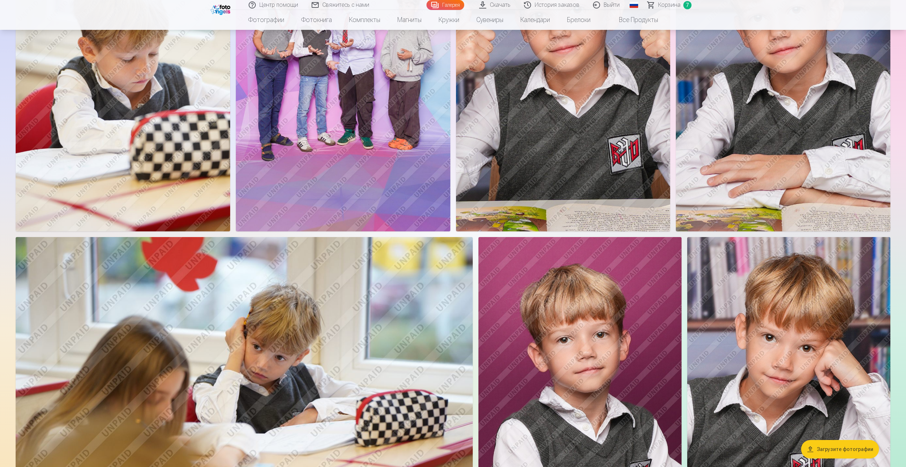
click at [160, 92] on img at bounding box center [123, 71] width 214 height 322
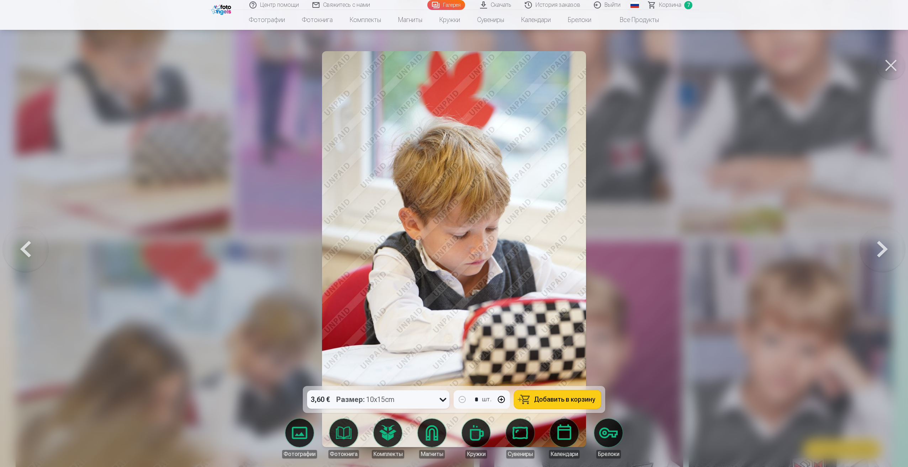
click at [543, 398] on span "Добавить в корзину" at bounding box center [564, 400] width 61 height 6
click at [888, 70] on button at bounding box center [890, 65] width 28 height 28
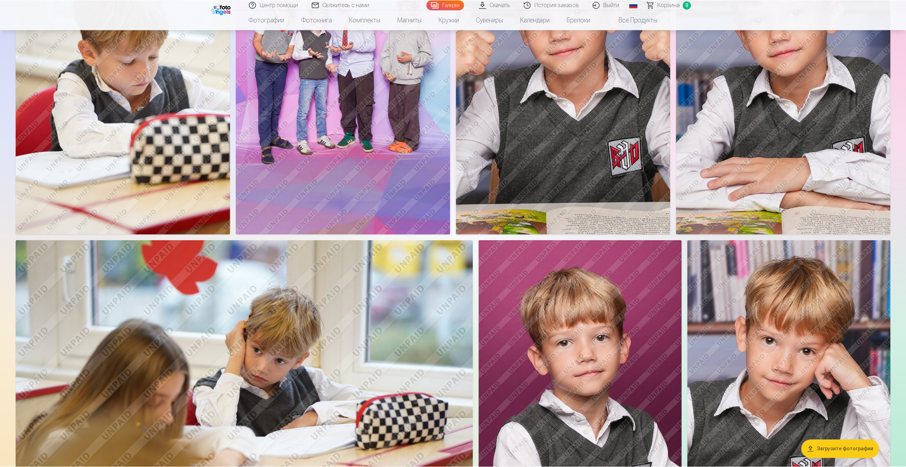
scroll to position [1456, 0]
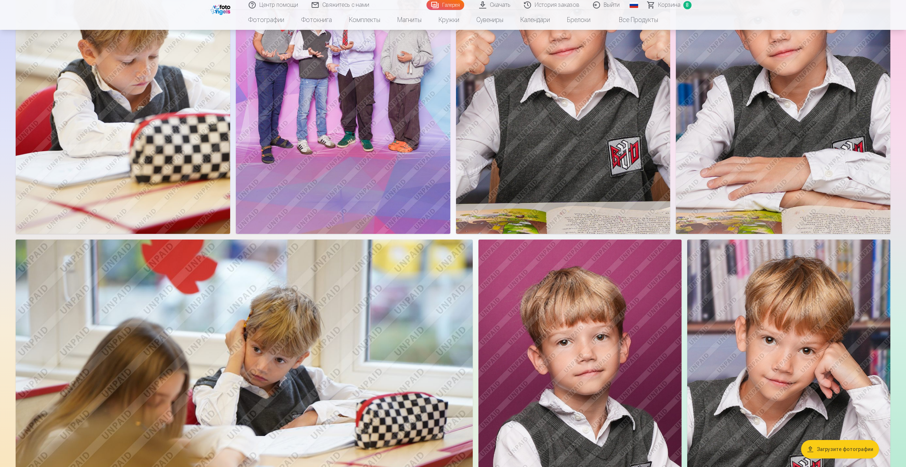
click at [670, 6] on span "Корзина" at bounding box center [669, 5] width 22 height 9
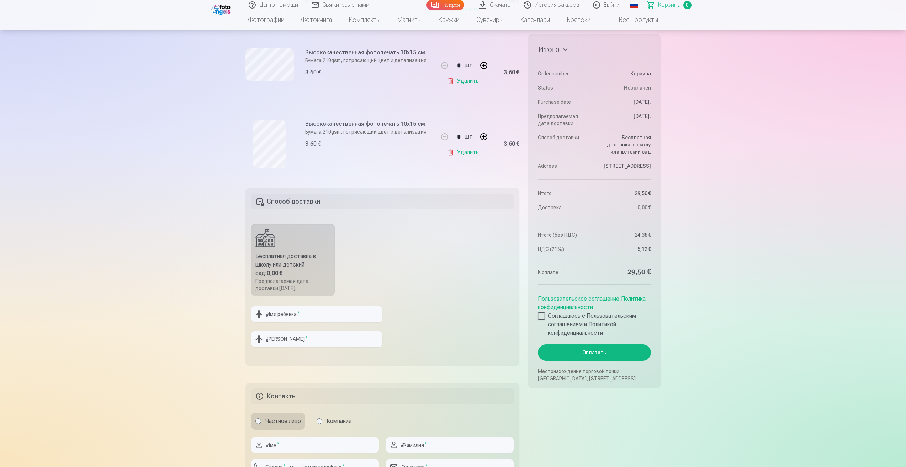
scroll to position [569, 0]
click at [306, 307] on input "text" at bounding box center [316, 312] width 131 height 16
type input "********"
type input "*********"
type input "******"
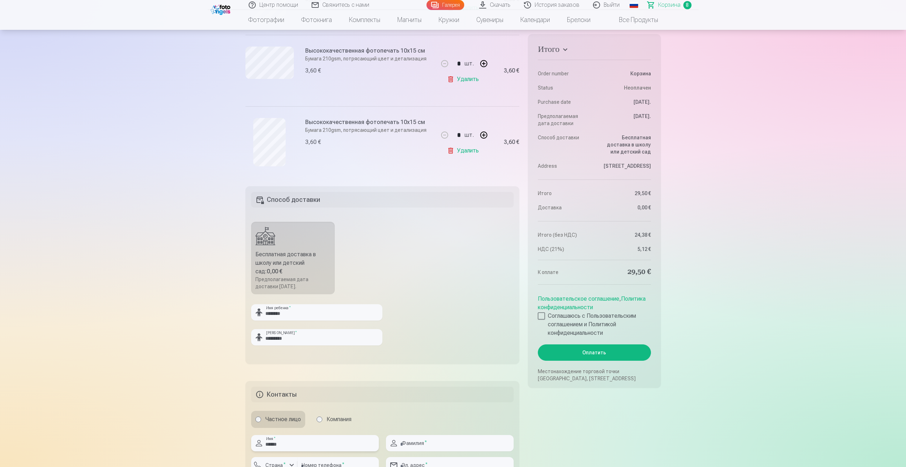
type input "******"
type input "********"
type input "**********"
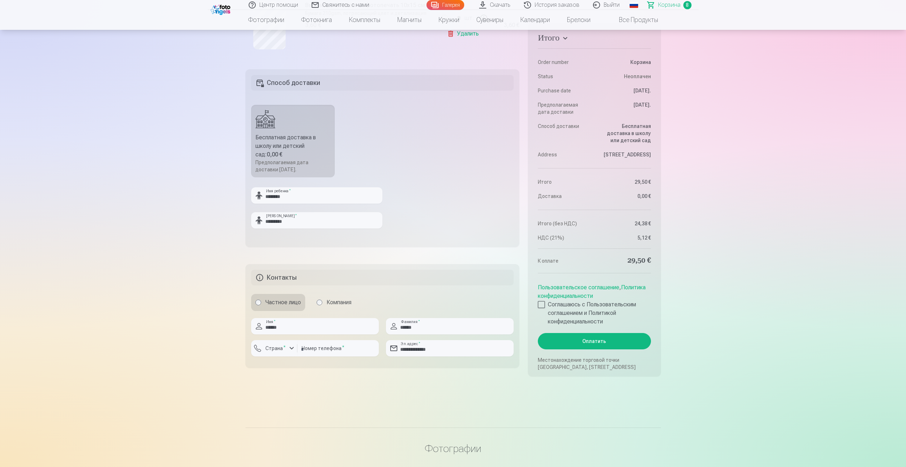
scroll to position [711, 0]
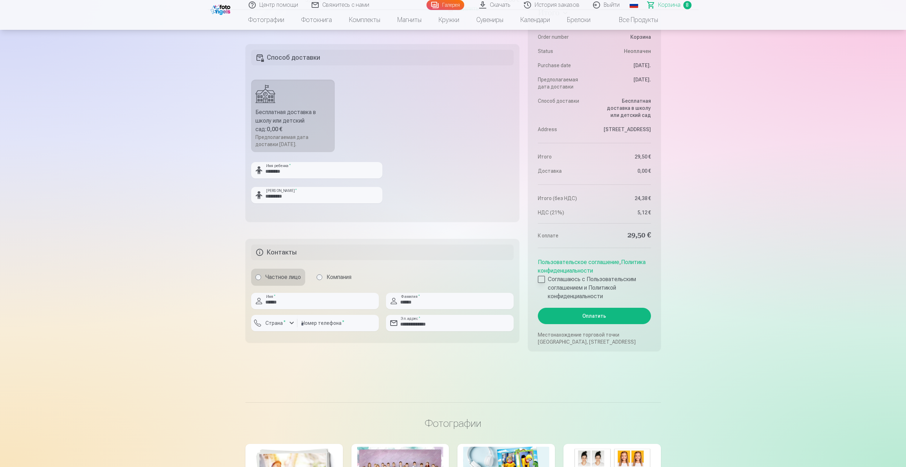
click at [542, 280] on div at bounding box center [541, 279] width 7 height 7
click at [585, 310] on button "Оплатить" at bounding box center [594, 316] width 113 height 16
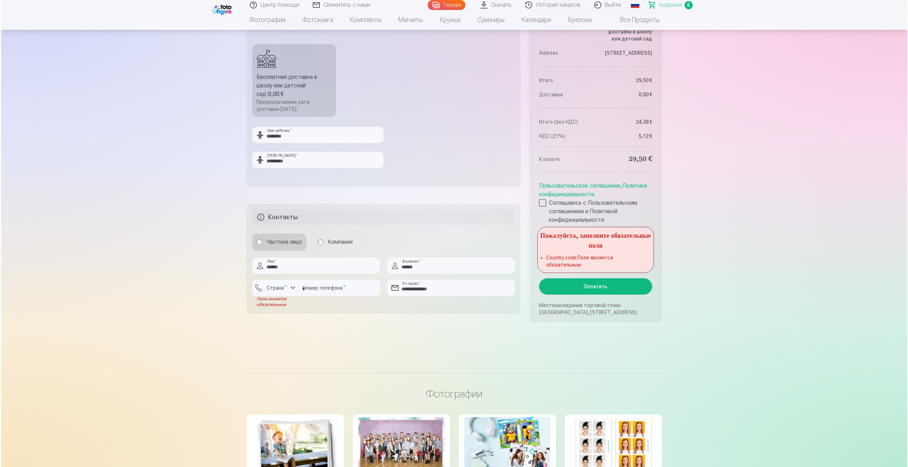
scroll to position [747, 0]
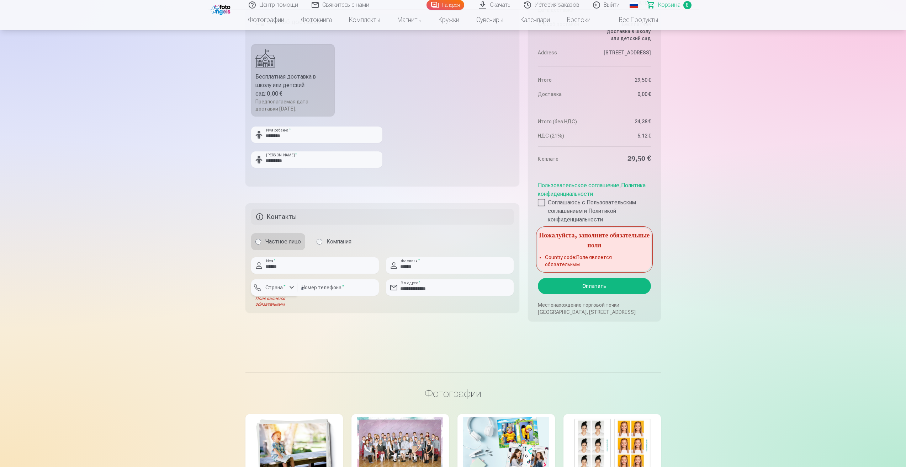
click at [276, 292] on div "button" at bounding box center [275, 288] width 21 height 7
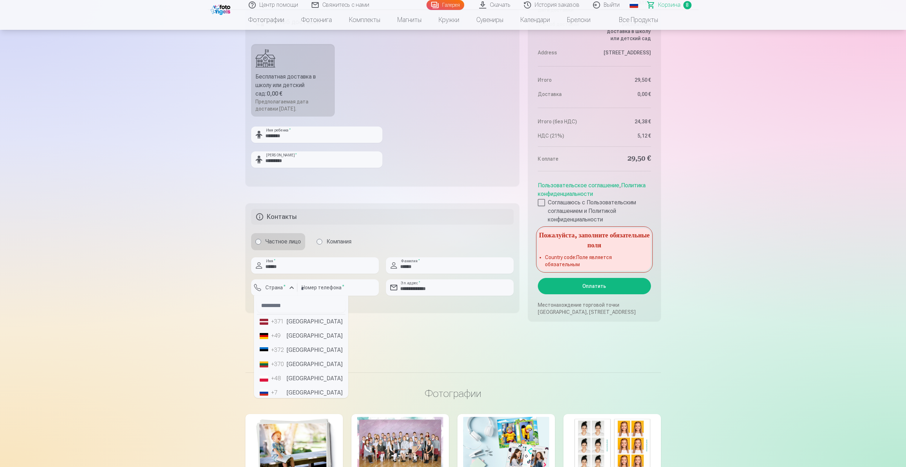
click at [290, 321] on li "+371 Латвия" at bounding box center [301, 322] width 89 height 14
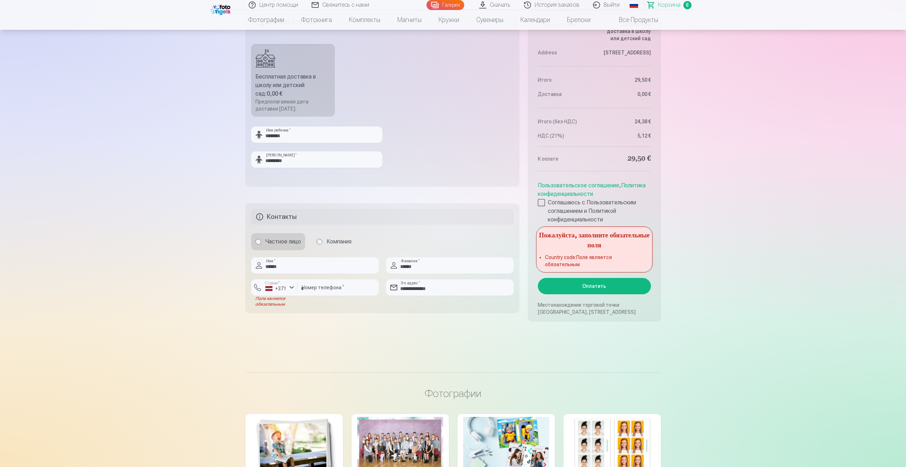
click at [582, 291] on button "Оплатить" at bounding box center [594, 286] width 113 height 16
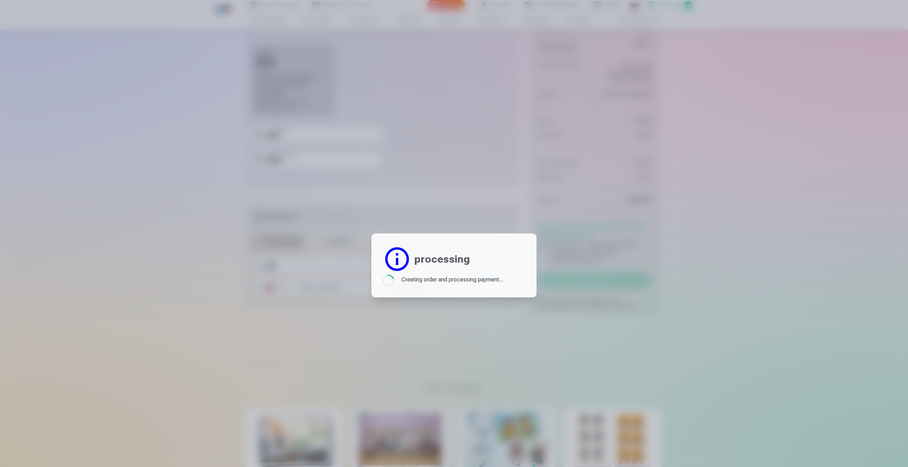
drag, startPoint x: 631, startPoint y: 277, endPoint x: 643, endPoint y: 264, distance: 18.6
click at [643, 264] on div at bounding box center [454, 233] width 908 height 467
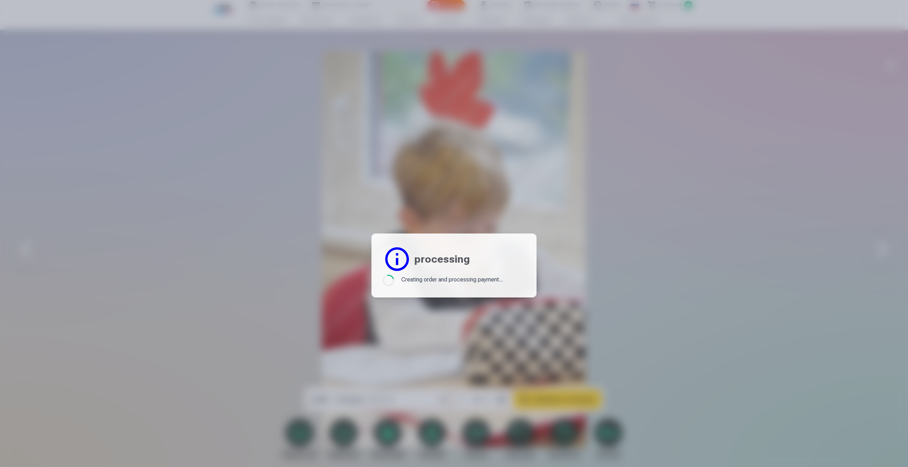
scroll to position [531, 0]
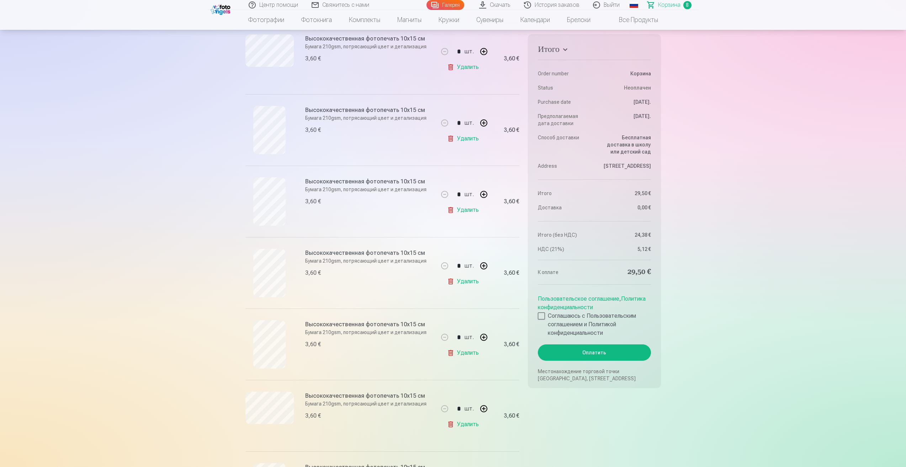
scroll to position [284, 0]
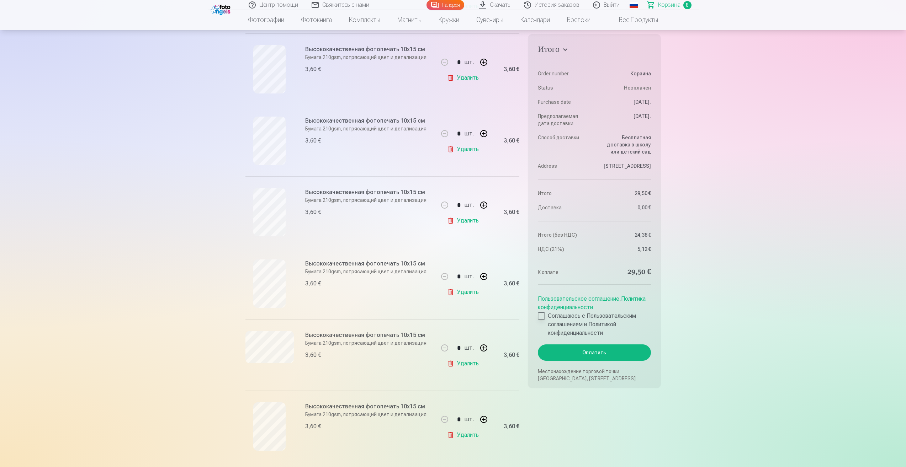
click at [541, 320] on div at bounding box center [541, 316] width 7 height 7
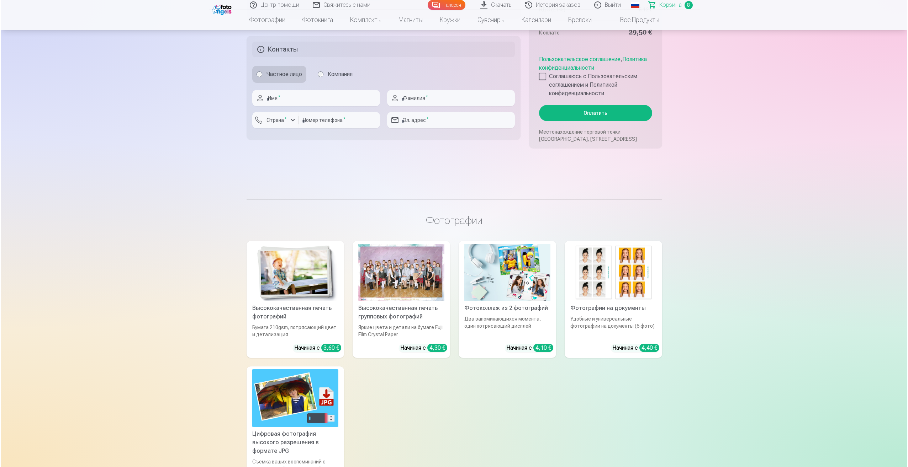
scroll to position [747, 0]
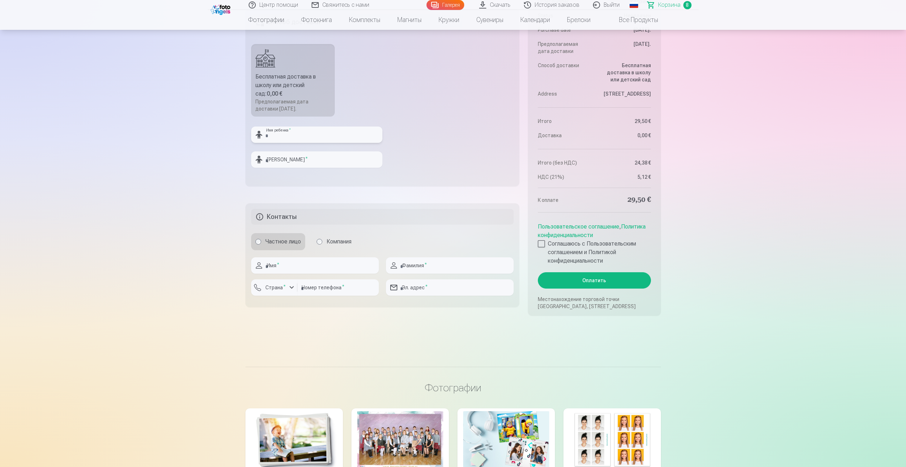
click at [294, 134] on input "text" at bounding box center [316, 135] width 131 height 16
type input "********"
type input "*********"
type input "******"
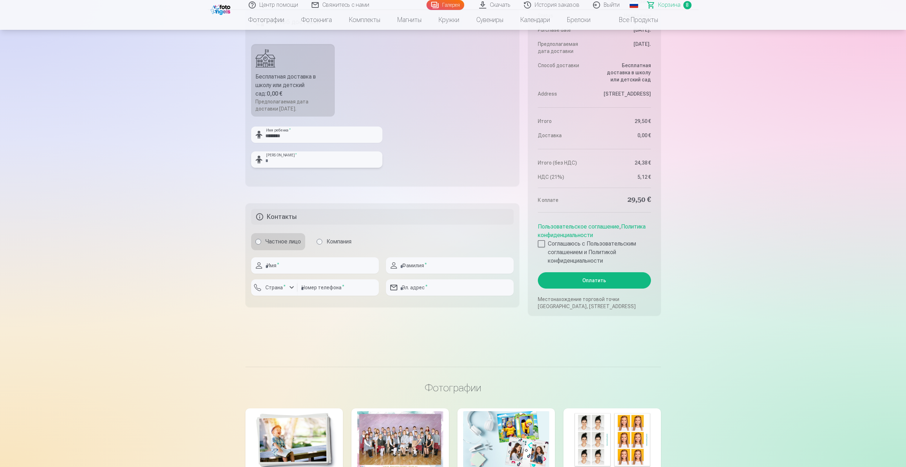
type input "********"
type input "**********"
click at [267, 288] on label "Страна *" at bounding box center [275, 287] width 26 height 7
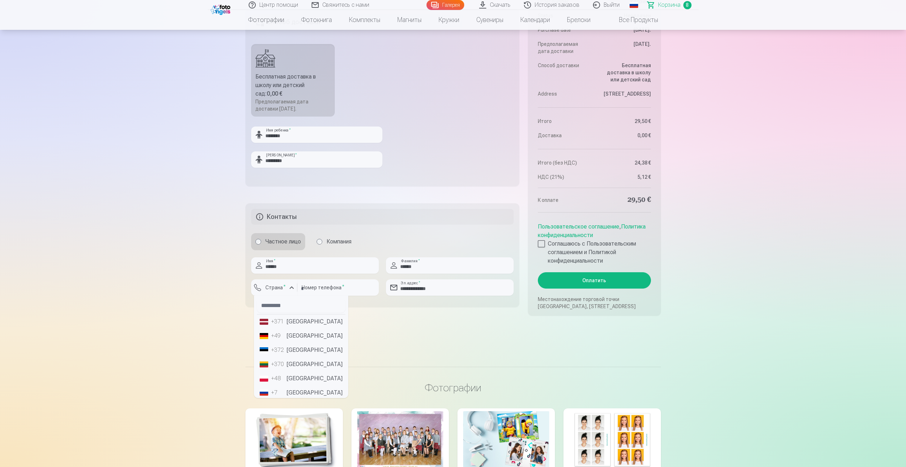
click at [275, 324] on div "+371" at bounding box center [278, 322] width 14 height 9
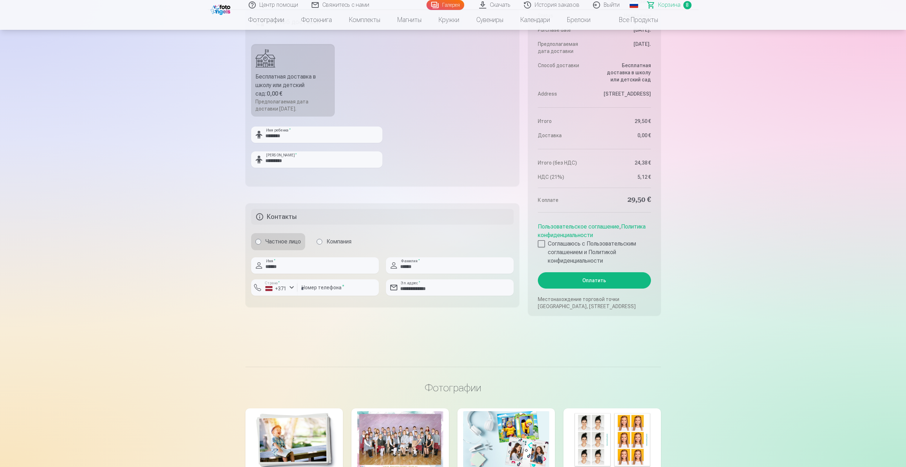
click at [623, 281] on button "Оплатить" at bounding box center [594, 280] width 113 height 16
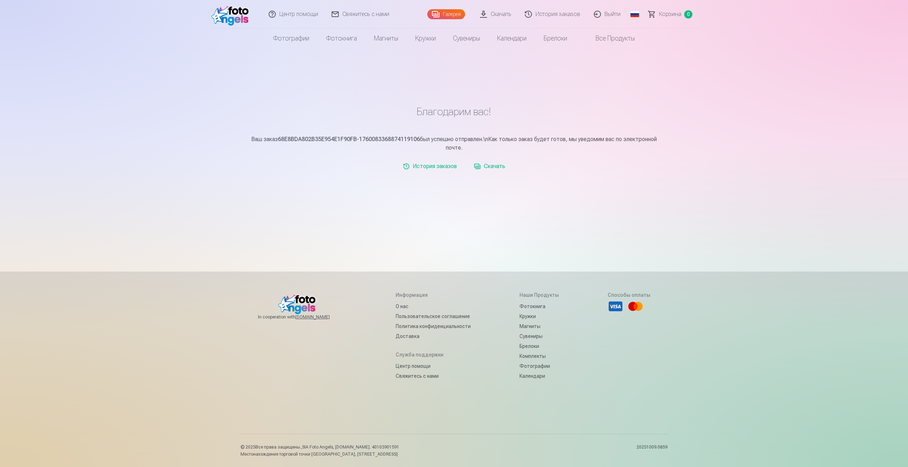
click at [496, 14] on link "Скачать" at bounding box center [495, 14] width 45 height 28
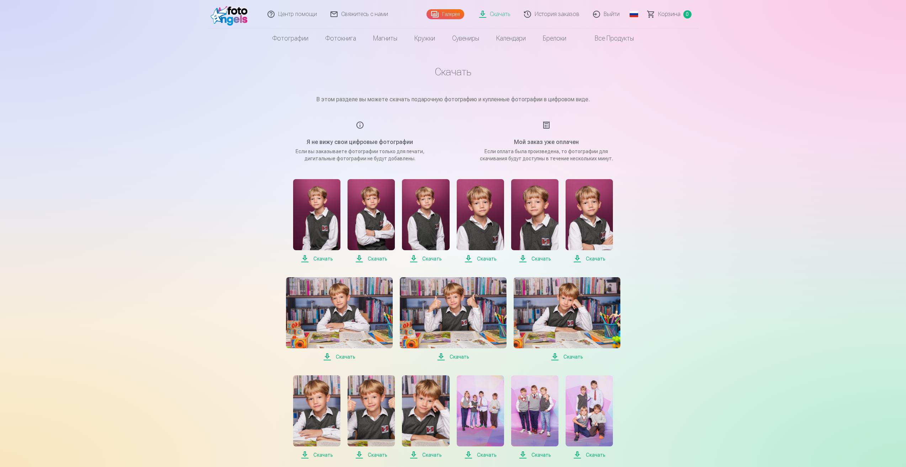
click at [320, 215] on img at bounding box center [316, 214] width 47 height 71
click at [571, 317] on img at bounding box center [567, 312] width 107 height 71
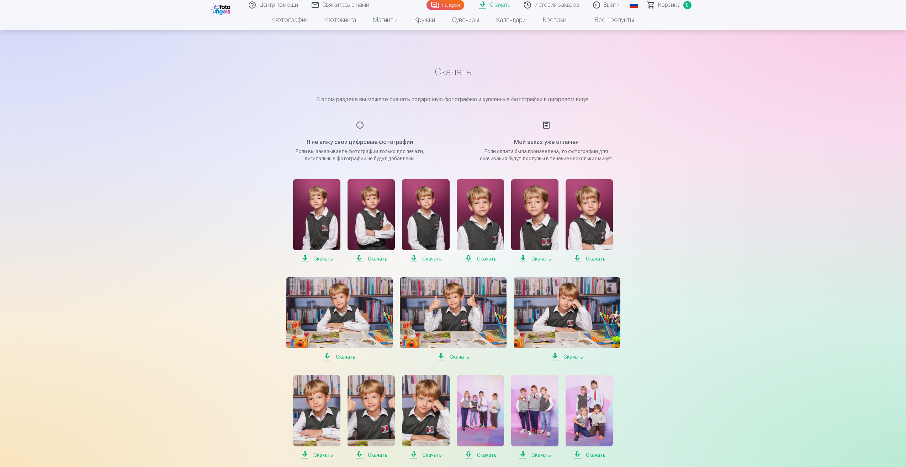
scroll to position [249, 0]
